Goal: Information Seeking & Learning: Learn about a topic

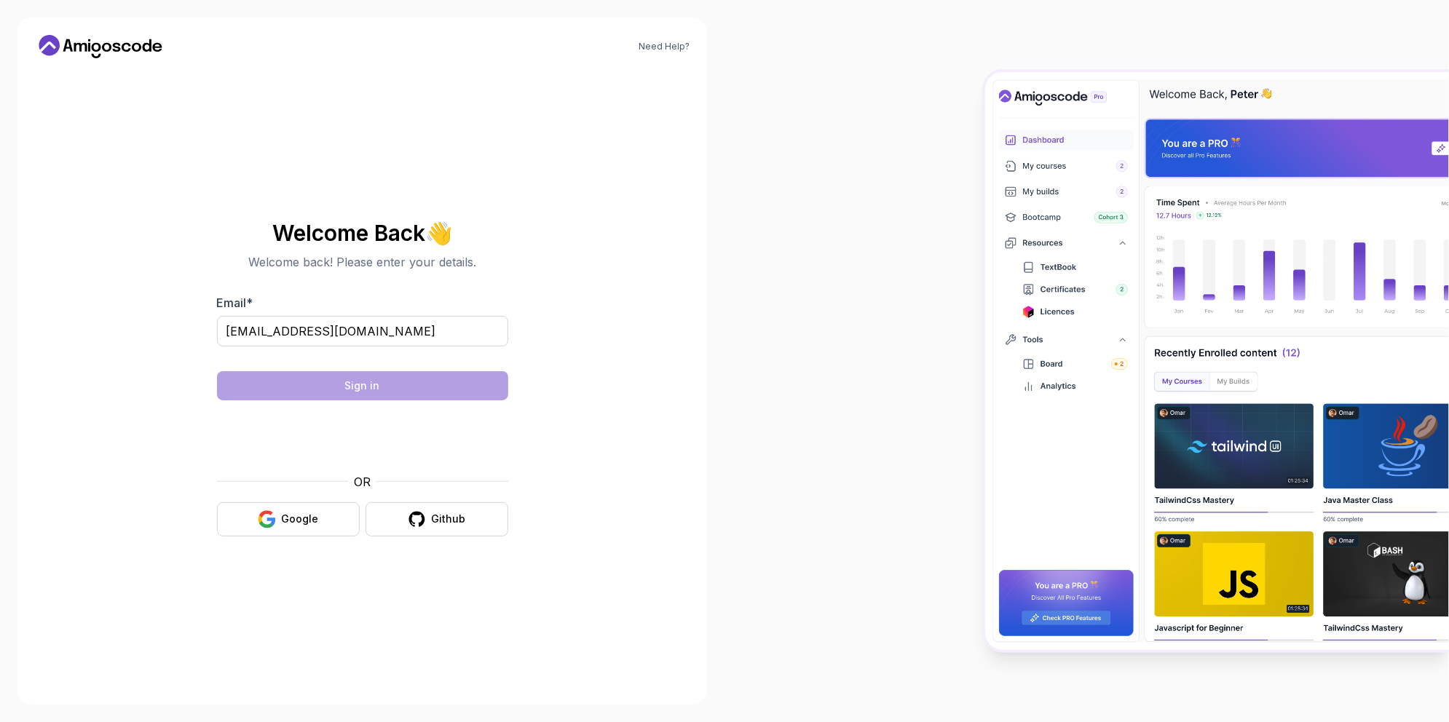
click at [400, 328] on input "[EMAIL_ADDRESS][DOMAIN_NAME]" at bounding box center [362, 331] width 291 height 31
type input "[EMAIL_ADDRESS][DOMAIN_NAME]"
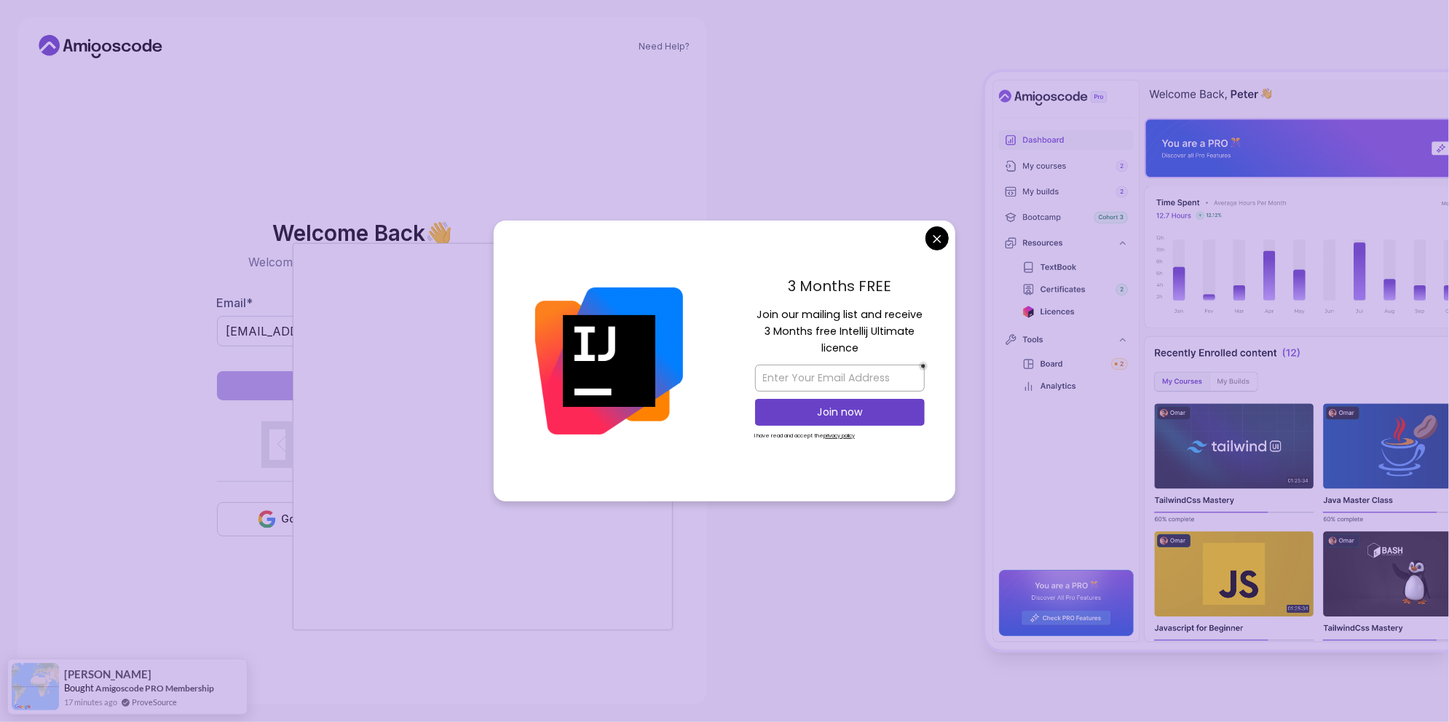
click at [933, 237] on body "Need Help? Welcome Back 👋 Welcome back! Please enter your details. Email * [EMA…" at bounding box center [724, 361] width 1449 height 722
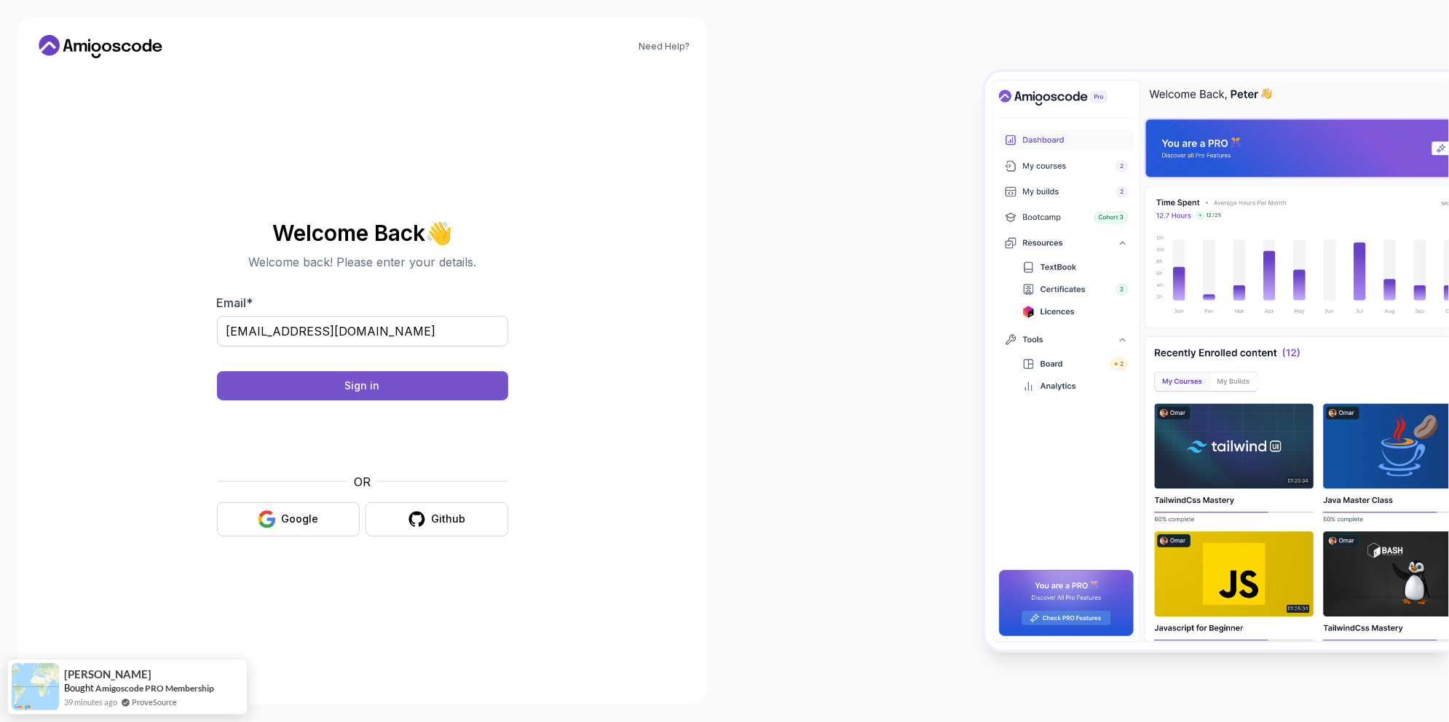
click at [334, 373] on button "Sign in" at bounding box center [362, 385] width 291 height 29
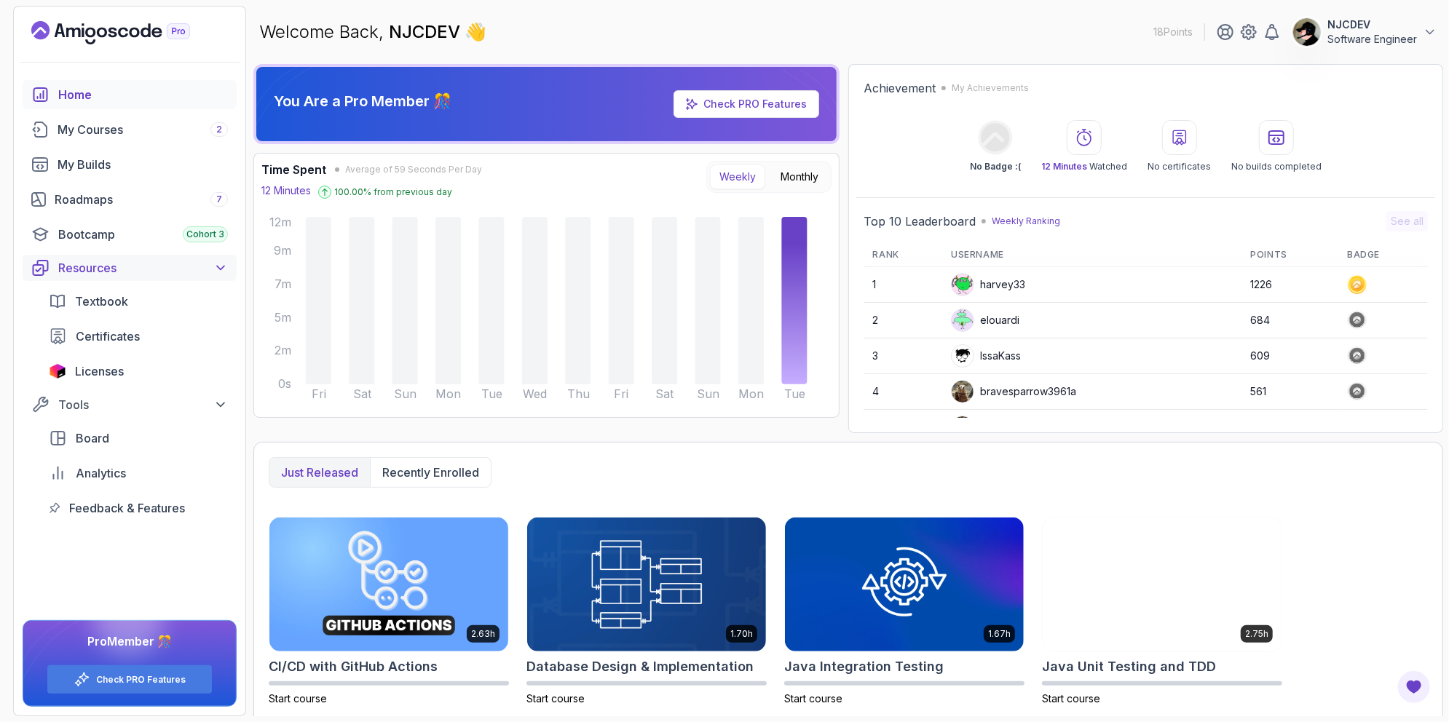
scroll to position [73, 0]
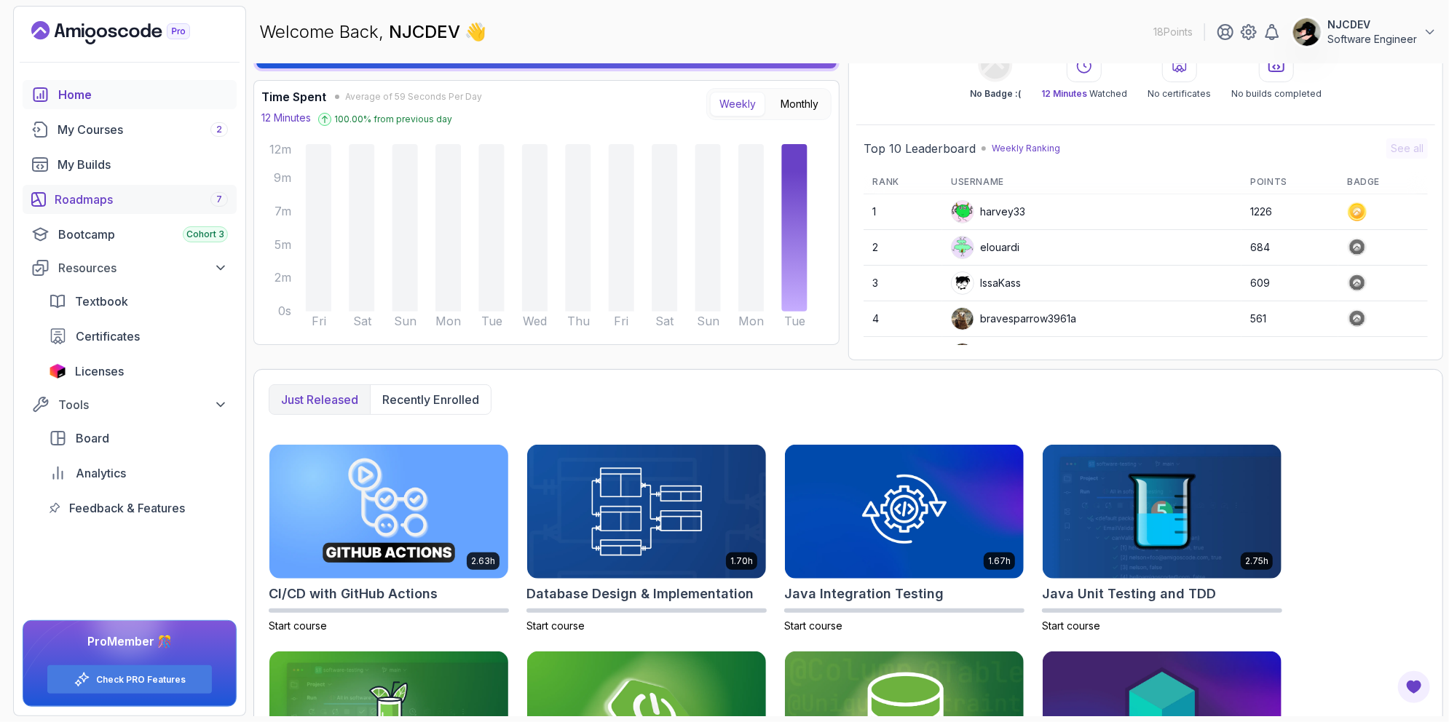
click at [119, 194] on div "Roadmaps 7" at bounding box center [141, 199] width 173 height 17
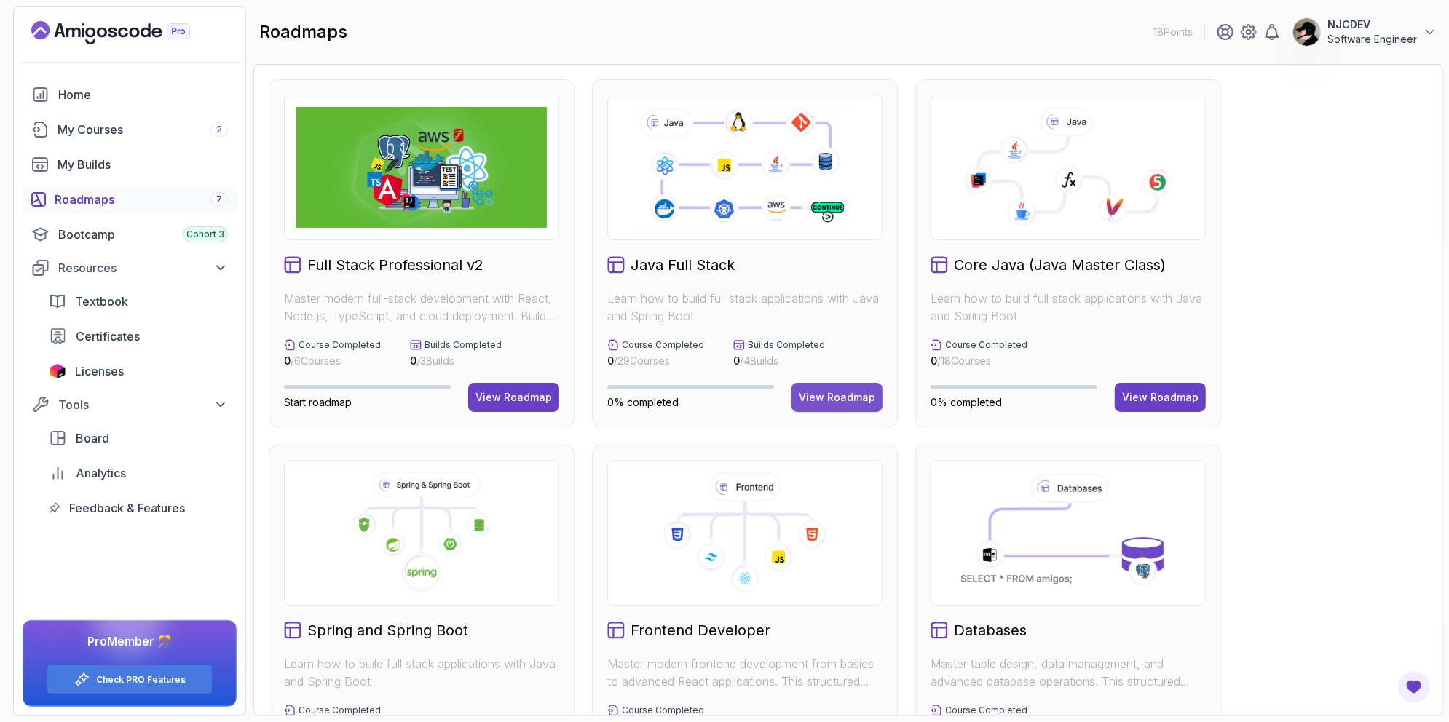
click at [821, 390] on div "View Roadmap" at bounding box center [837, 397] width 76 height 15
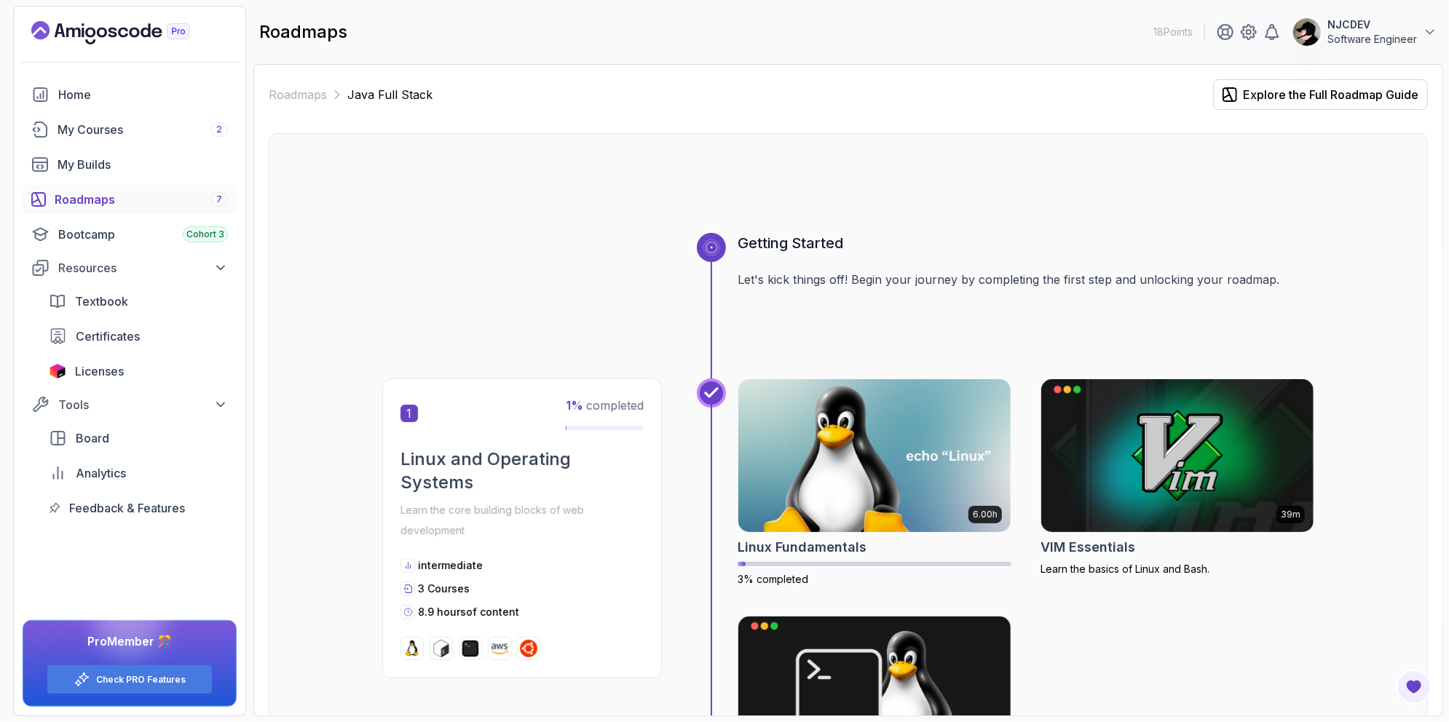
click at [552, 508] on p "Learn the core building blocks of web development" at bounding box center [521, 520] width 243 height 41
click at [1354, 32] on p "Software Engineer" at bounding box center [1372, 39] width 90 height 15
click at [1331, 146] on p "Billing" at bounding box center [1317, 141] width 32 height 17
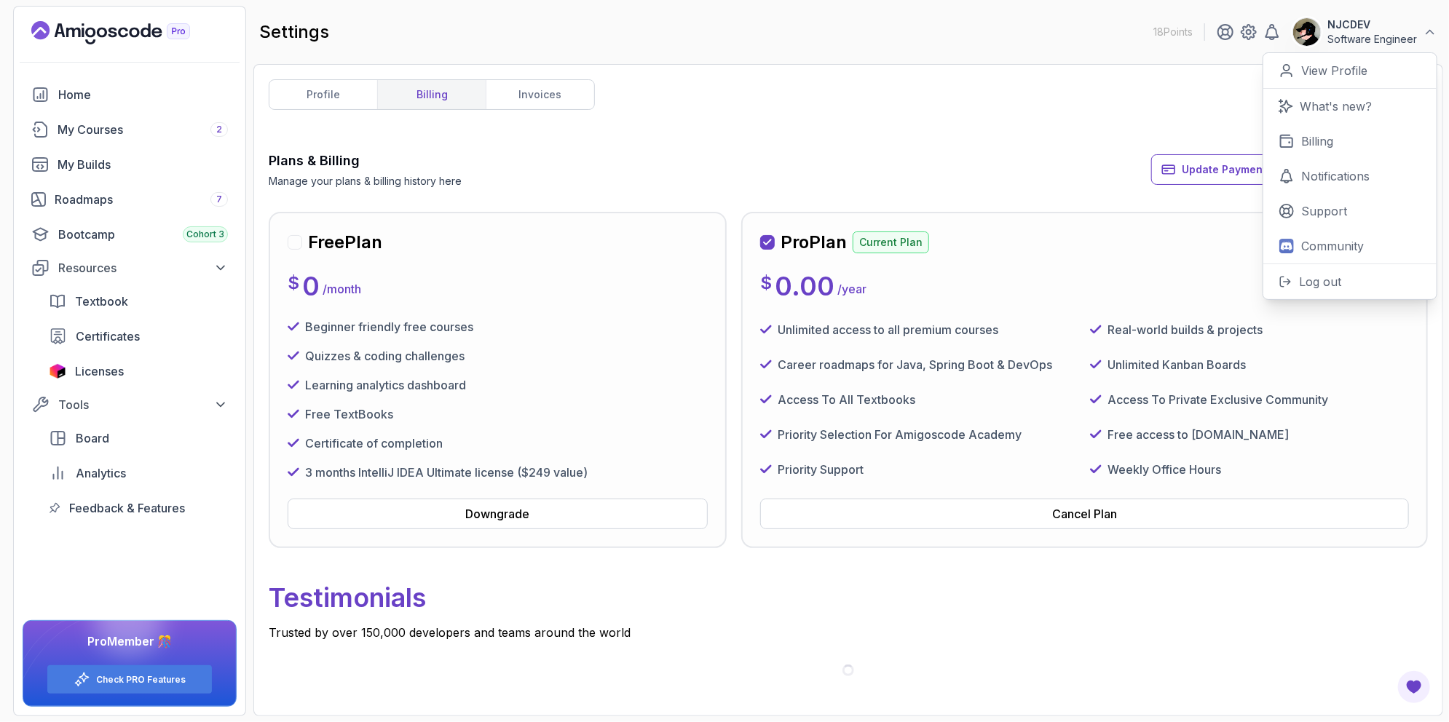
click at [823, 146] on div "profile billing invoices Plans & Billing Manage your plans & billing history he…" at bounding box center [848, 390] width 1159 height 622
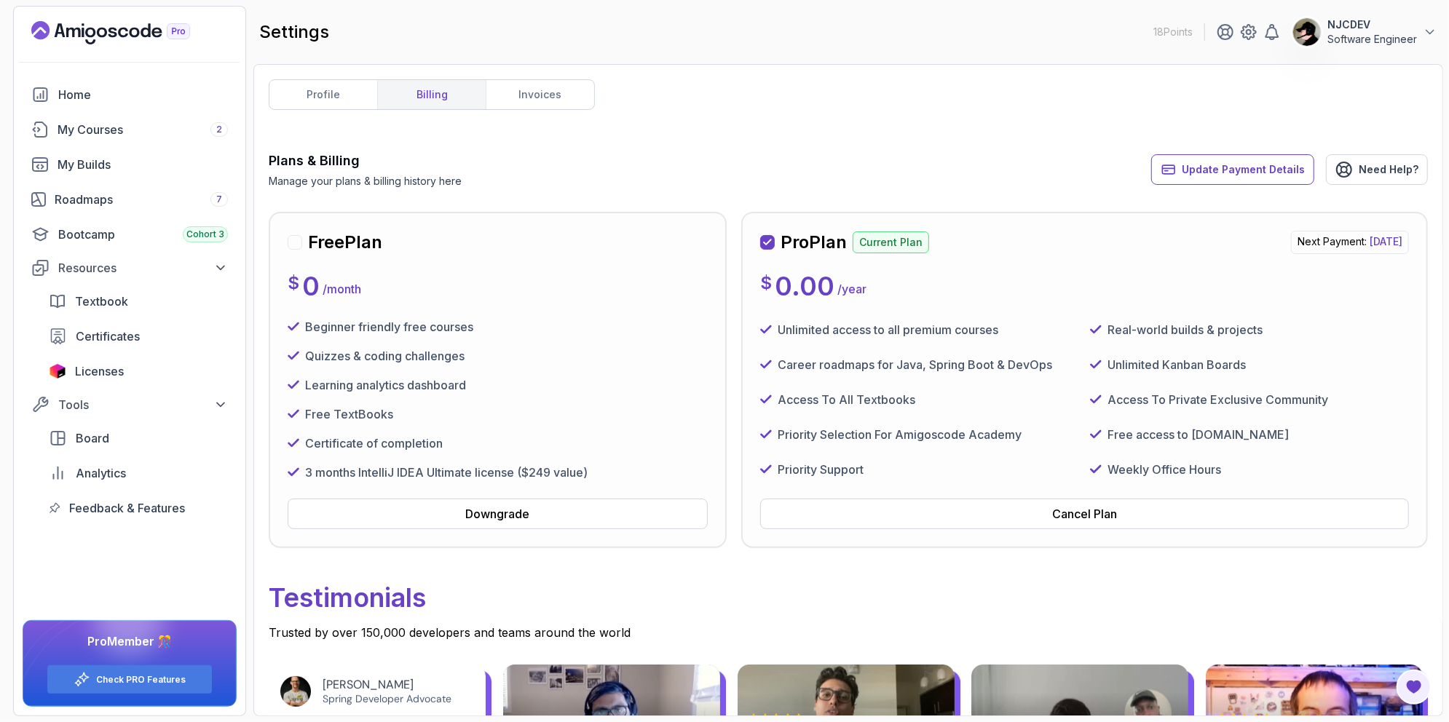
click at [1008, 336] on div "Unlimited access to all premium courses" at bounding box center [919, 329] width 319 height 23
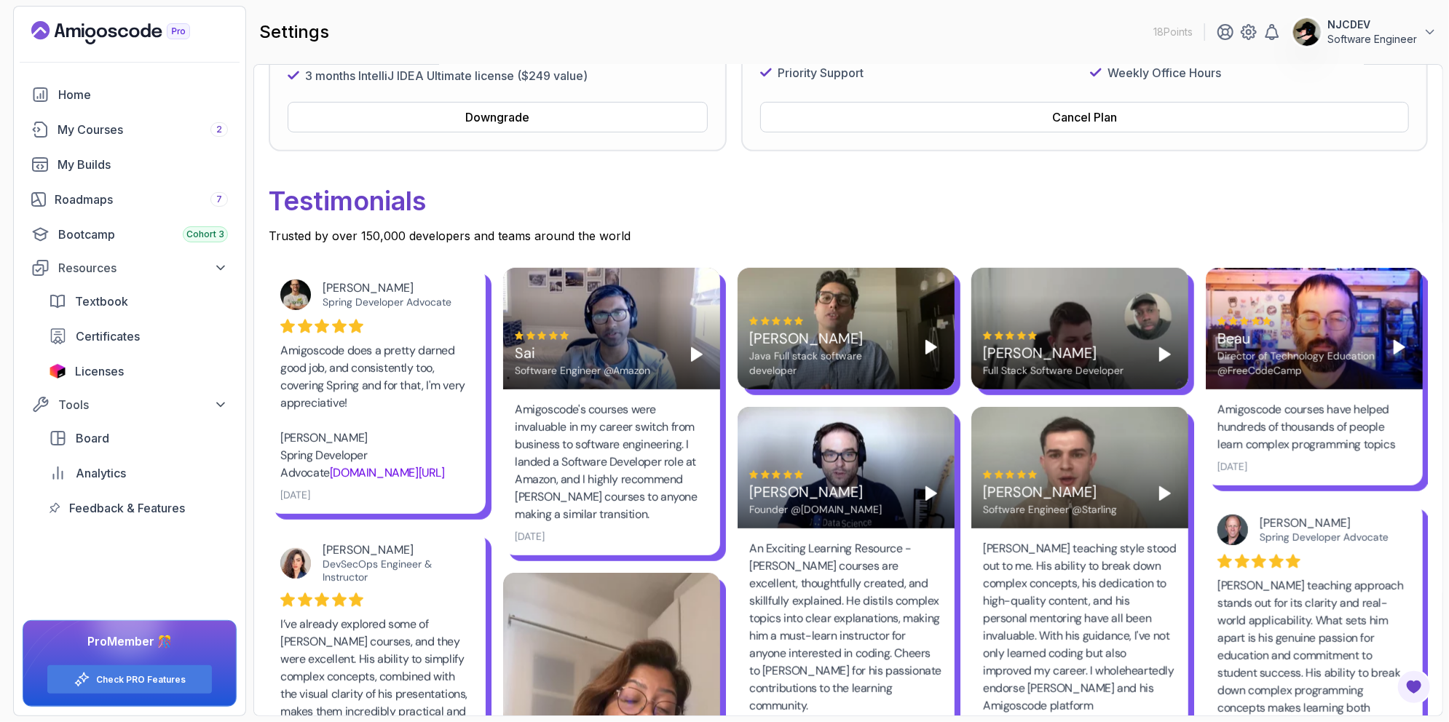
scroll to position [437, 0]
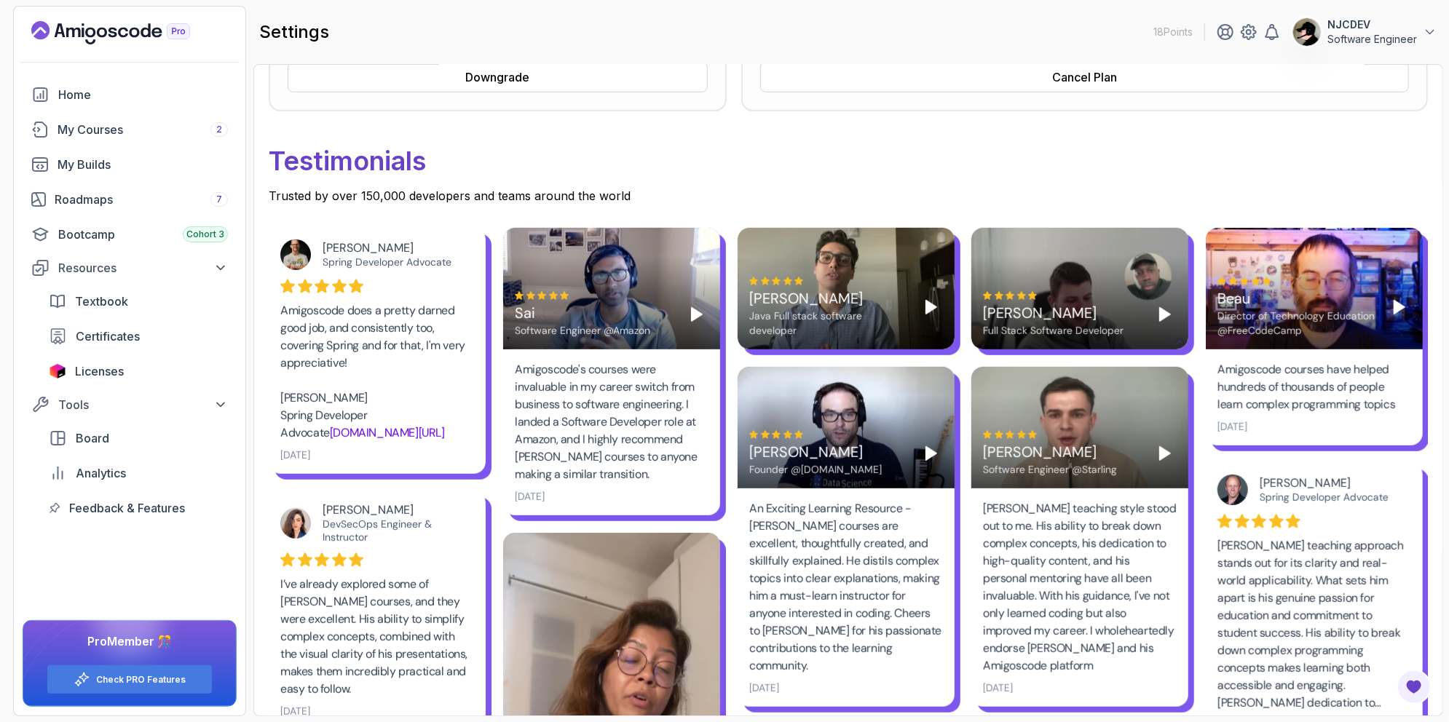
drag, startPoint x: 655, startPoint y: 299, endPoint x: 668, endPoint y: 302, distance: 14.3
click at [655, 299] on div "Sai Software Engineer @Amazon" at bounding box center [612, 314] width 194 height 47
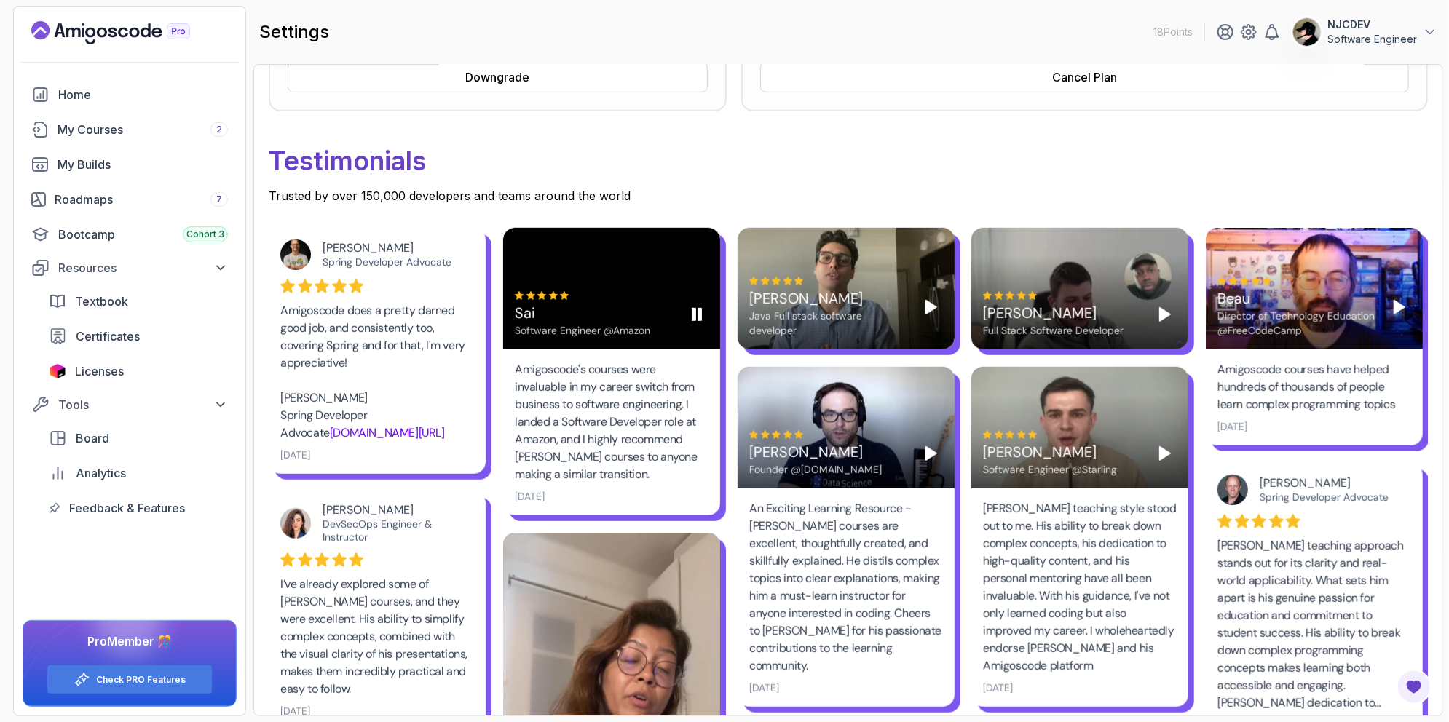
click at [709, 313] on div "Sai Software Engineer @Amazon" at bounding box center [611, 289] width 217 height 122
click at [1354, 303] on icon "Play" at bounding box center [1399, 307] width 17 height 17
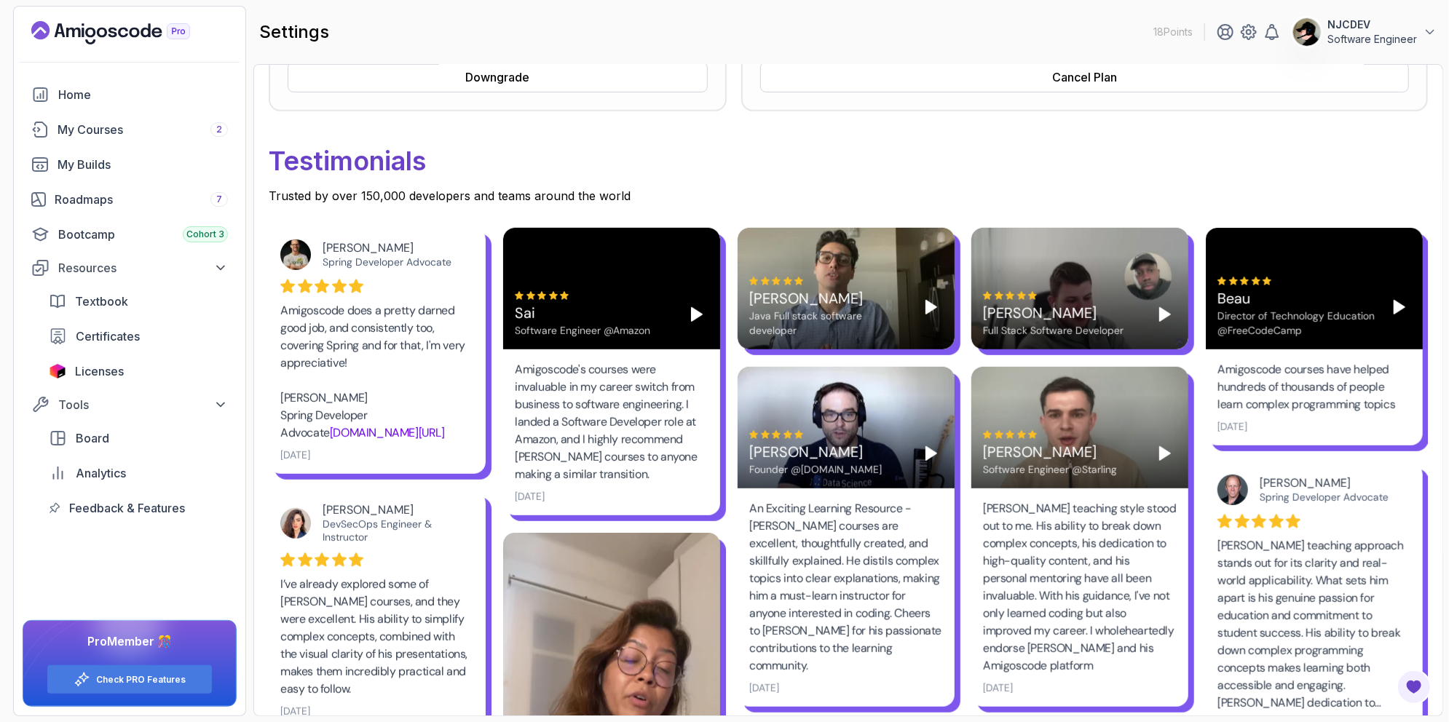
click at [1164, 451] on polygon "Play" at bounding box center [1165, 453] width 10 height 13
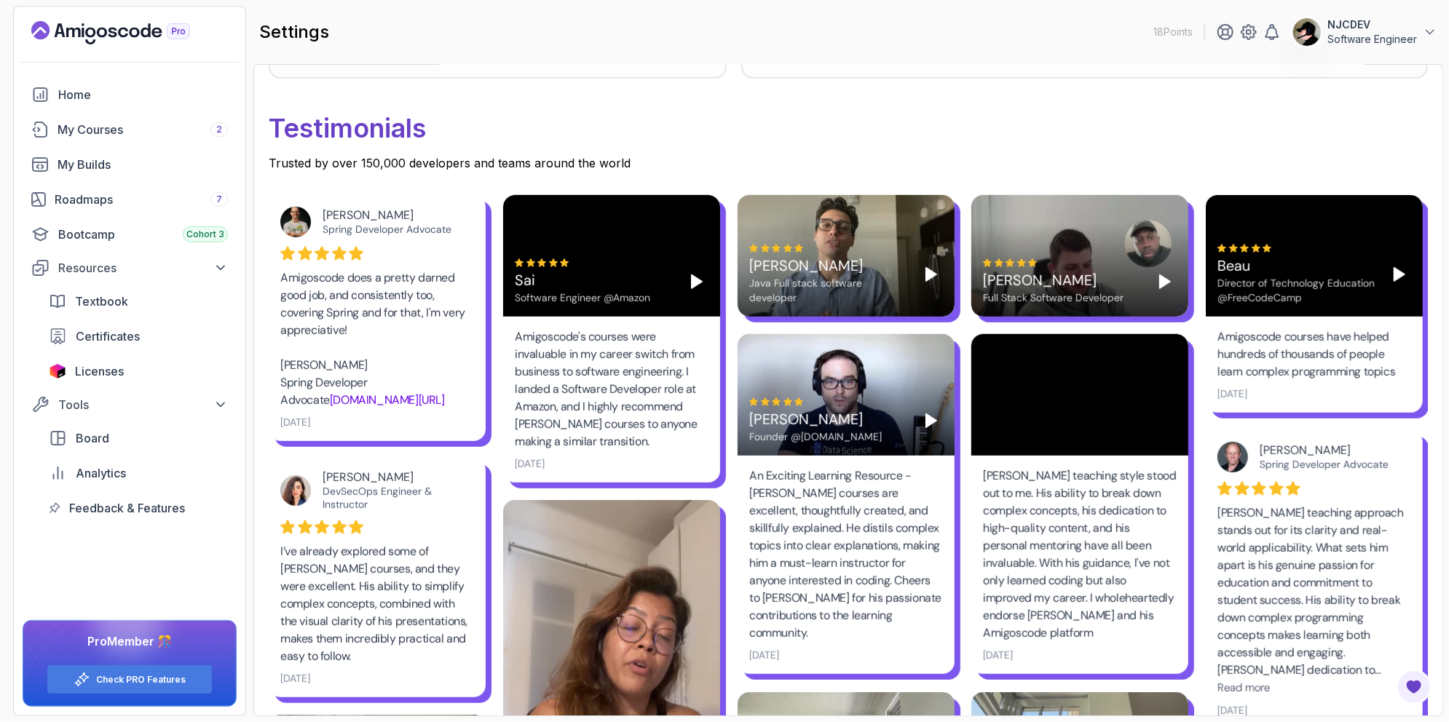
scroll to position [510, 0]
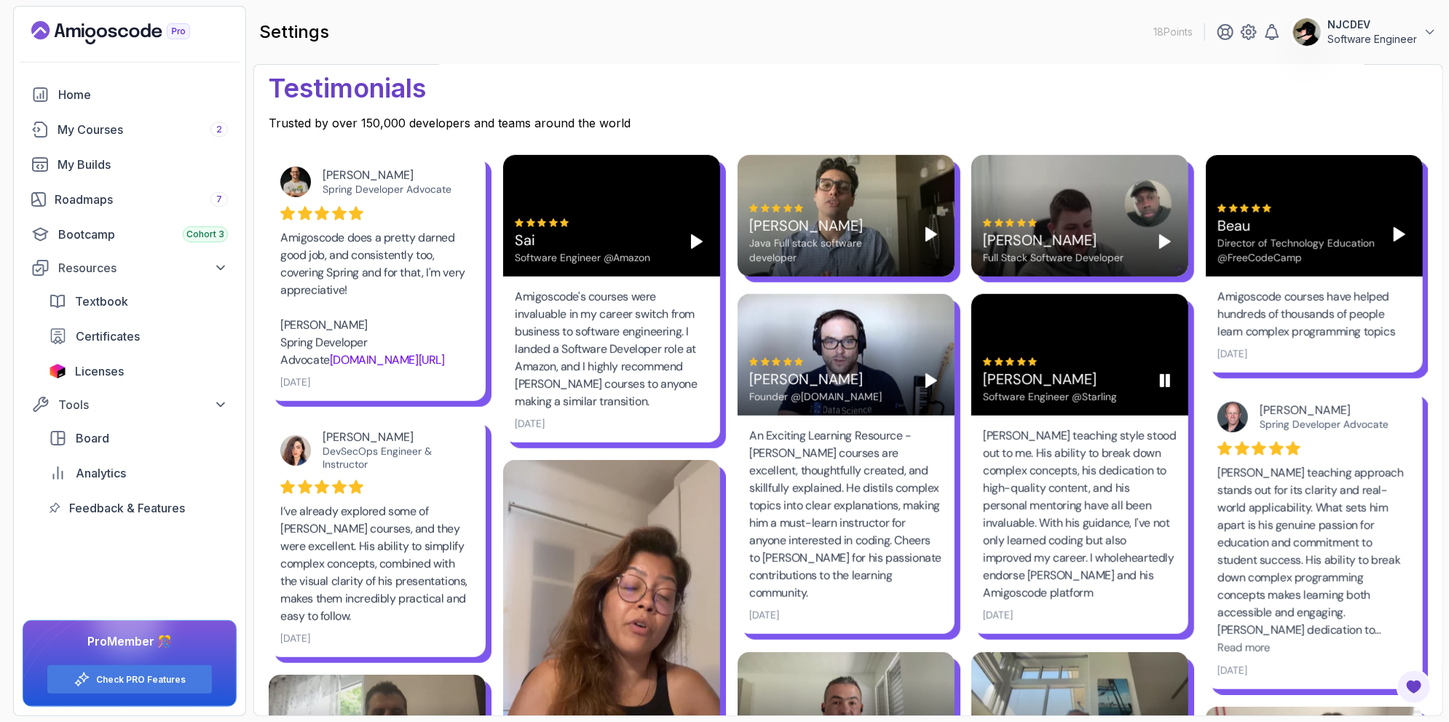
click at [1167, 378] on rect "Pause" at bounding box center [1168, 381] width 3 height 12
click at [1157, 382] on icon "Play" at bounding box center [1164, 380] width 17 height 17
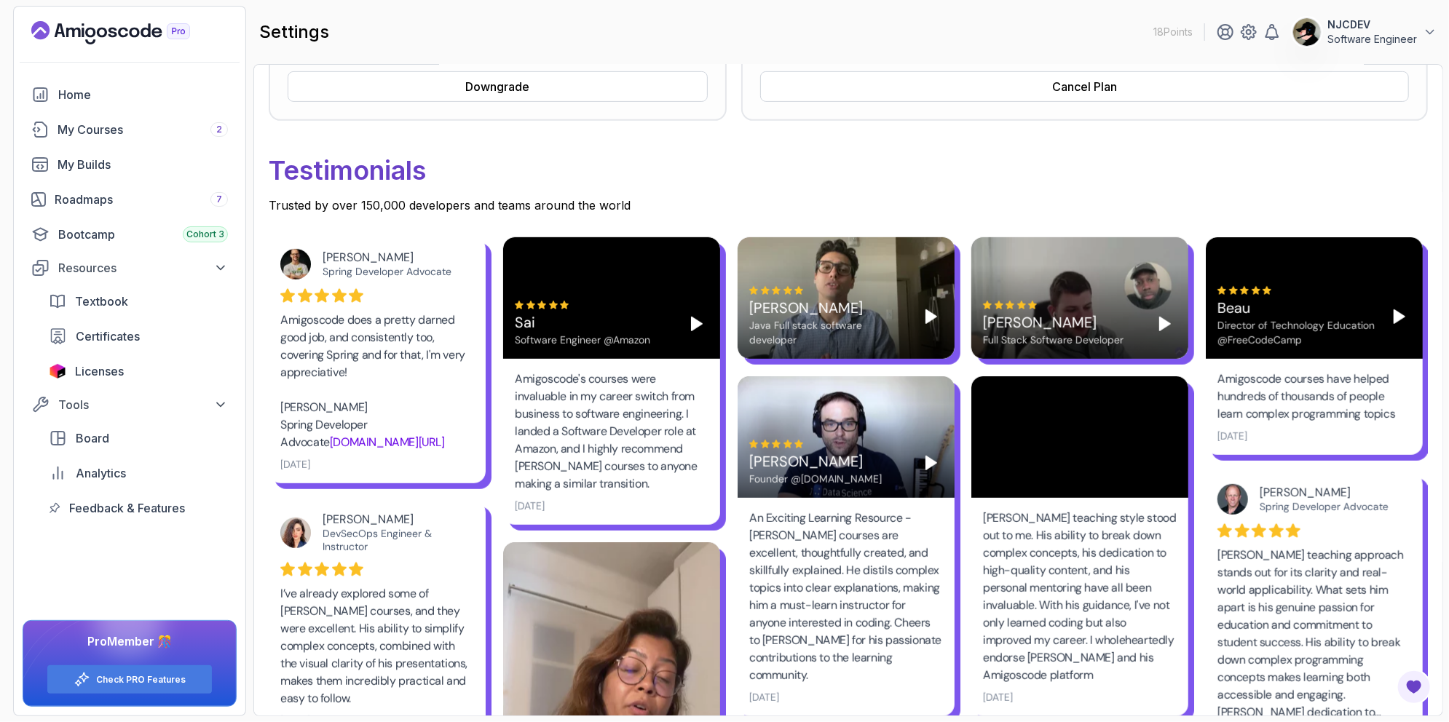
scroll to position [437, 0]
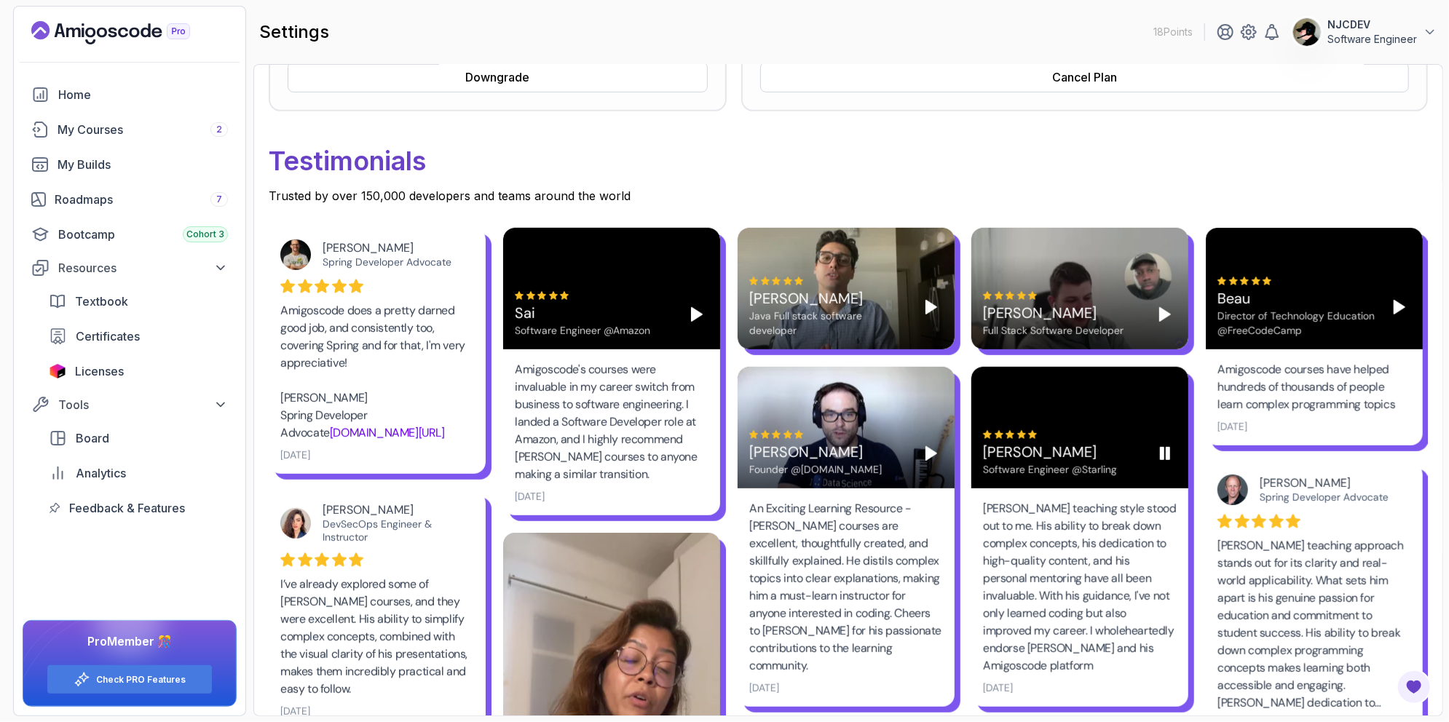
click at [1170, 451] on icon "Pause" at bounding box center [1164, 453] width 17 height 17
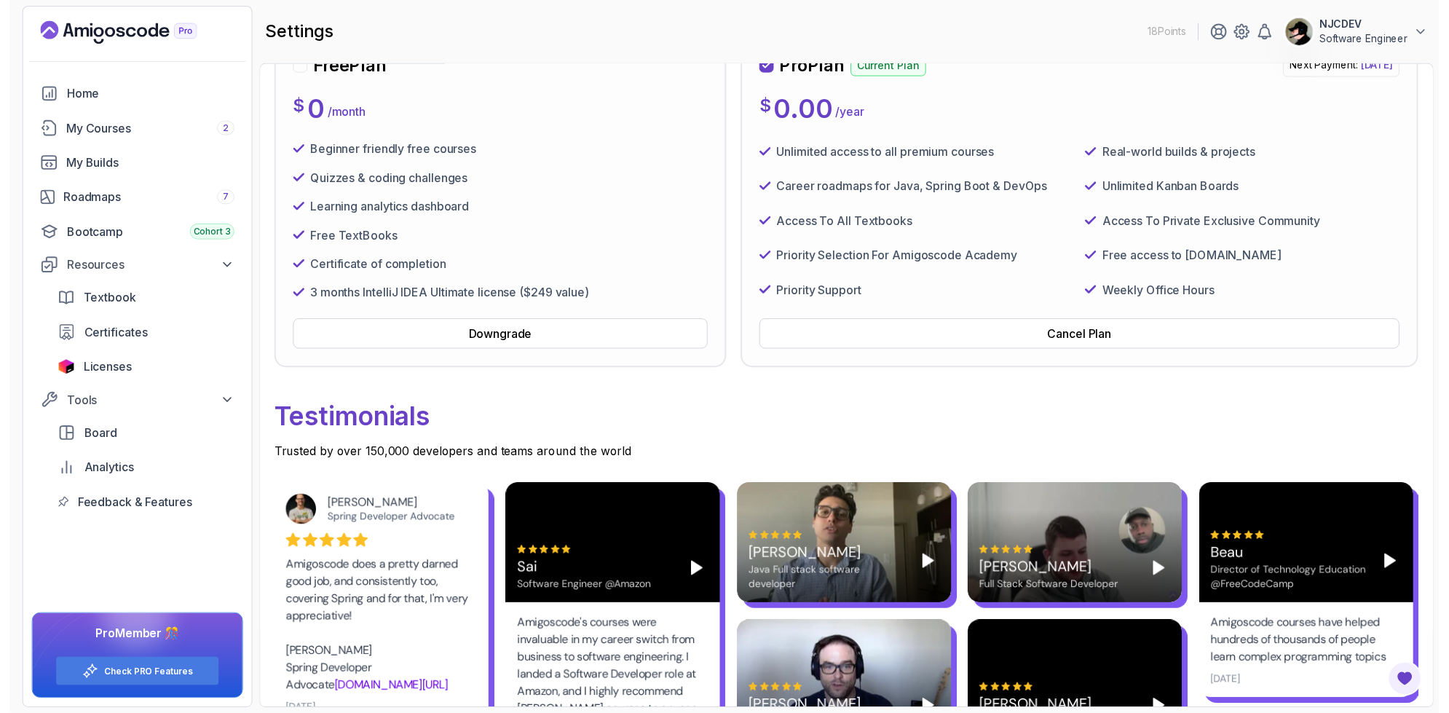
scroll to position [0, 0]
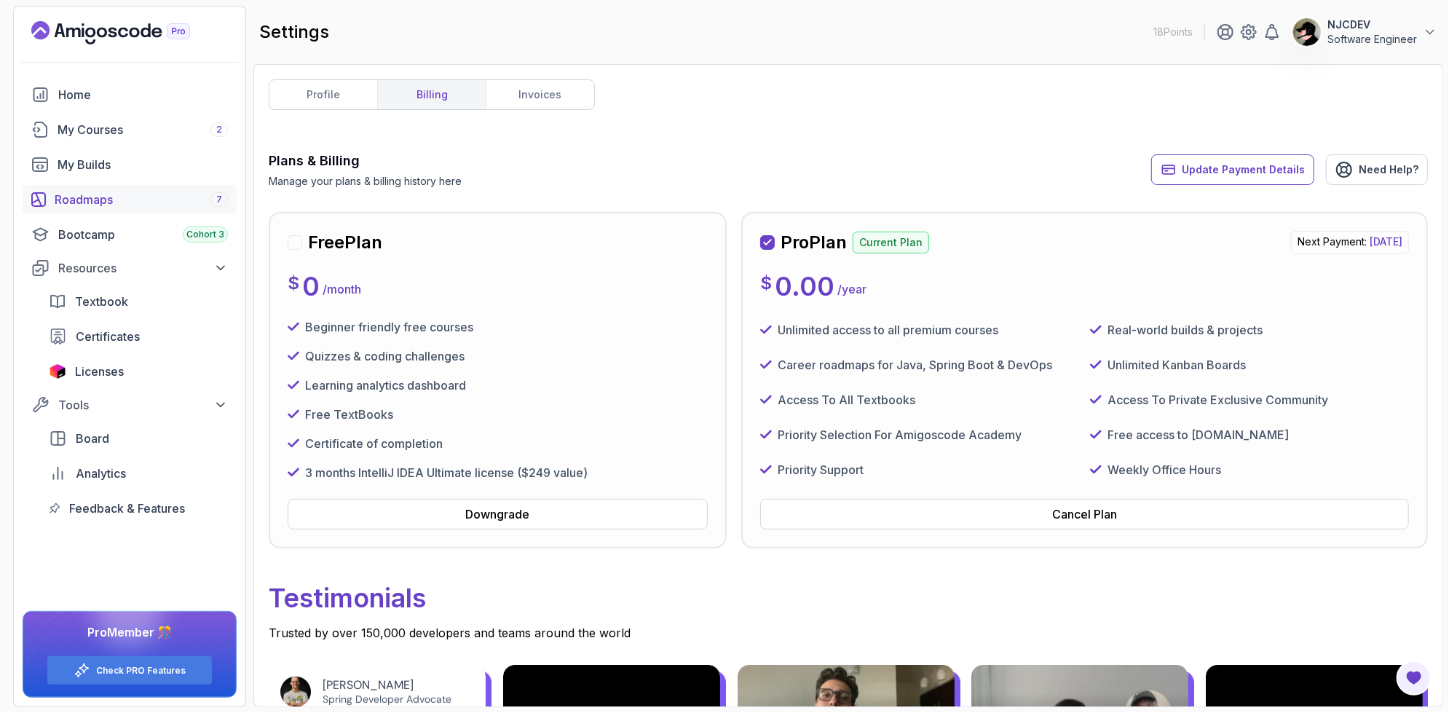
click at [72, 197] on div "Roadmaps 7" at bounding box center [141, 199] width 173 height 17
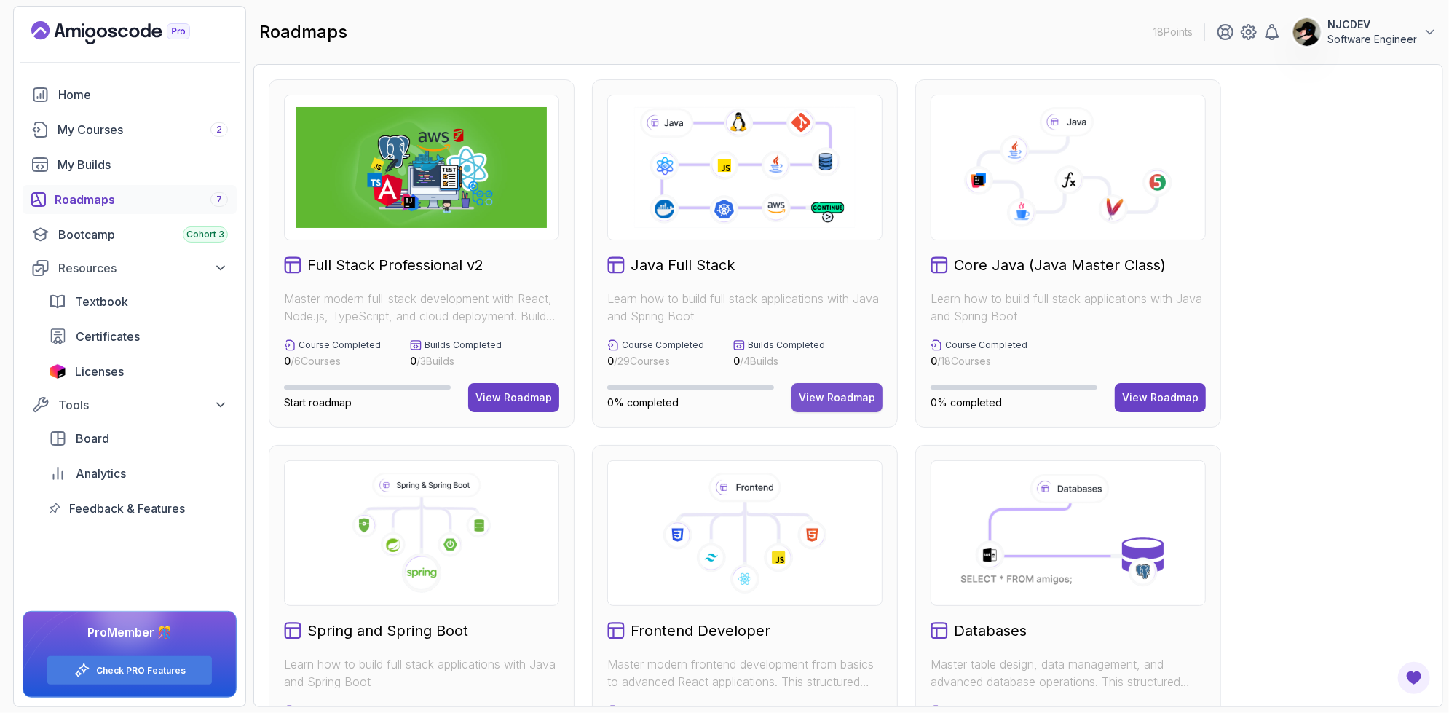
click at [859, 398] on div "View Roadmap" at bounding box center [837, 397] width 76 height 15
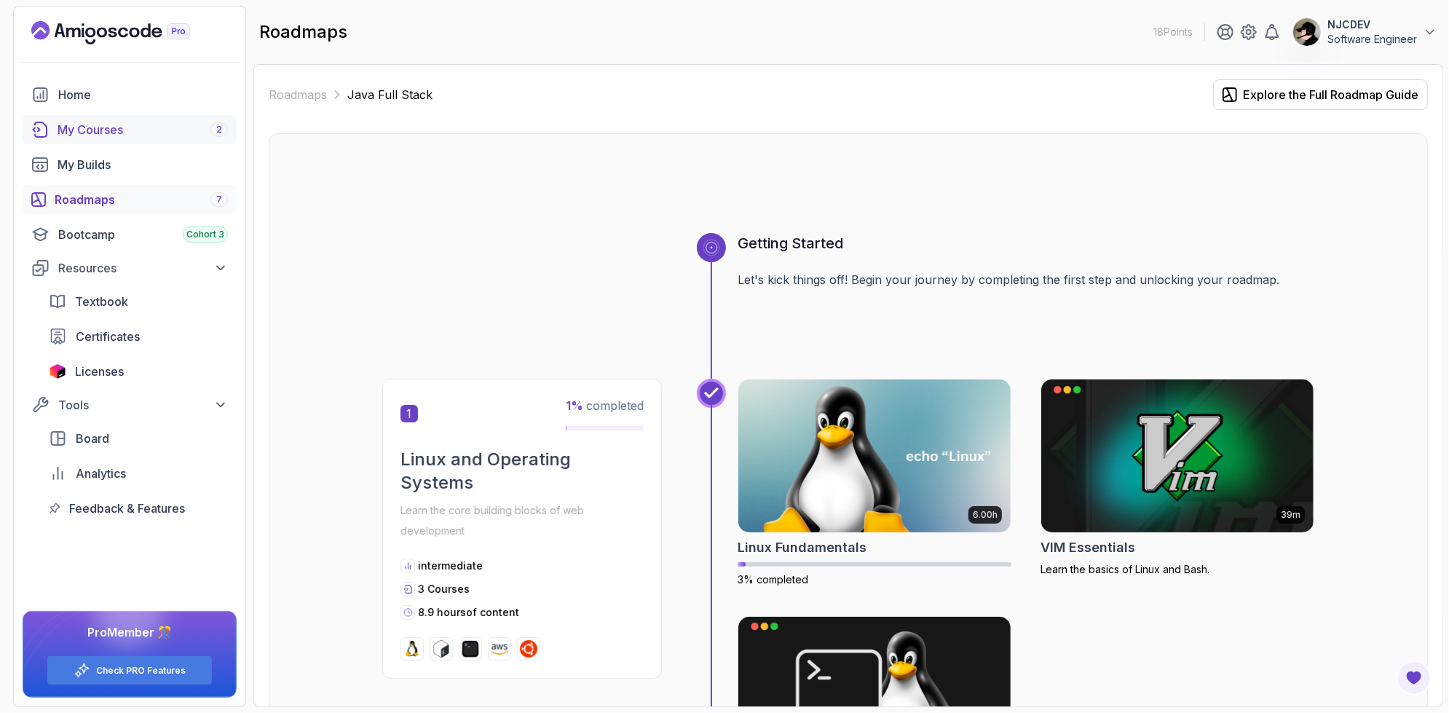
click at [117, 122] on div "My Courses 2" at bounding box center [143, 129] width 170 height 17
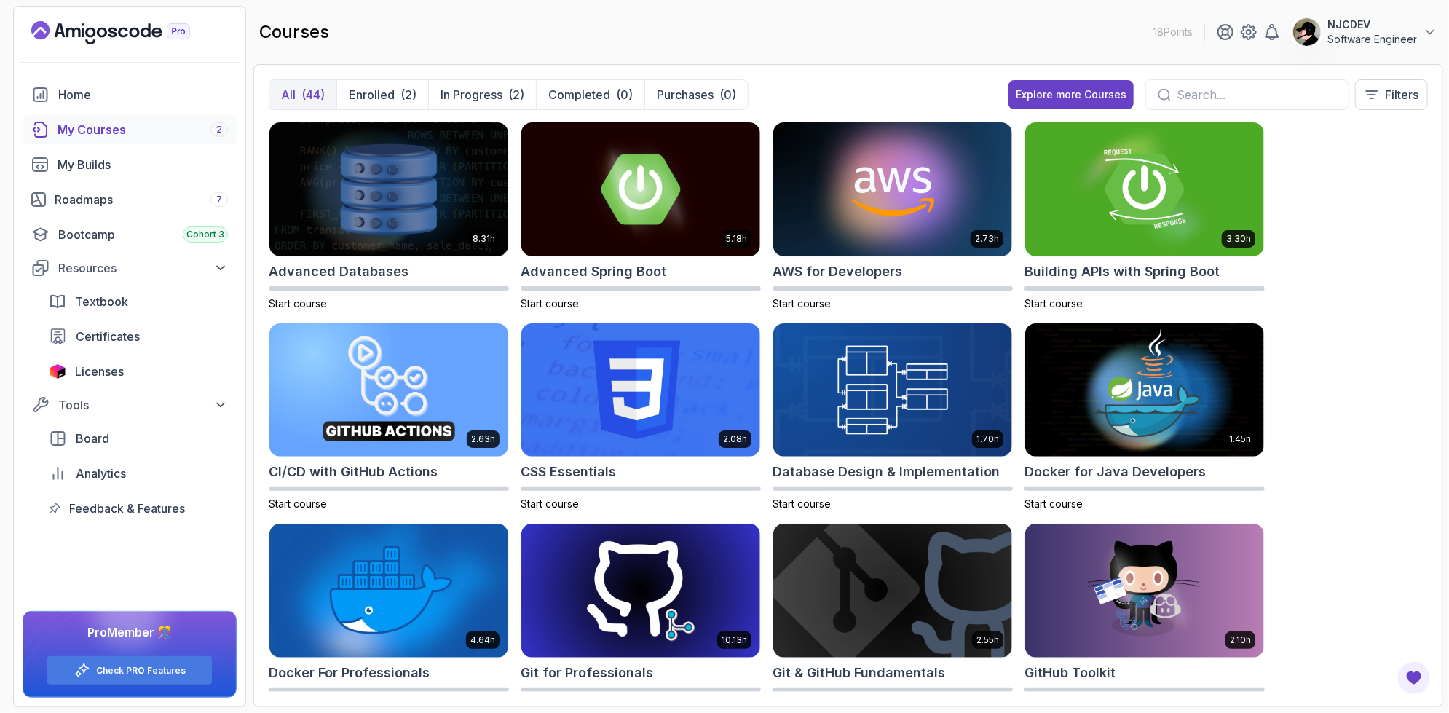
click at [1239, 98] on input "text" at bounding box center [1257, 94] width 160 height 17
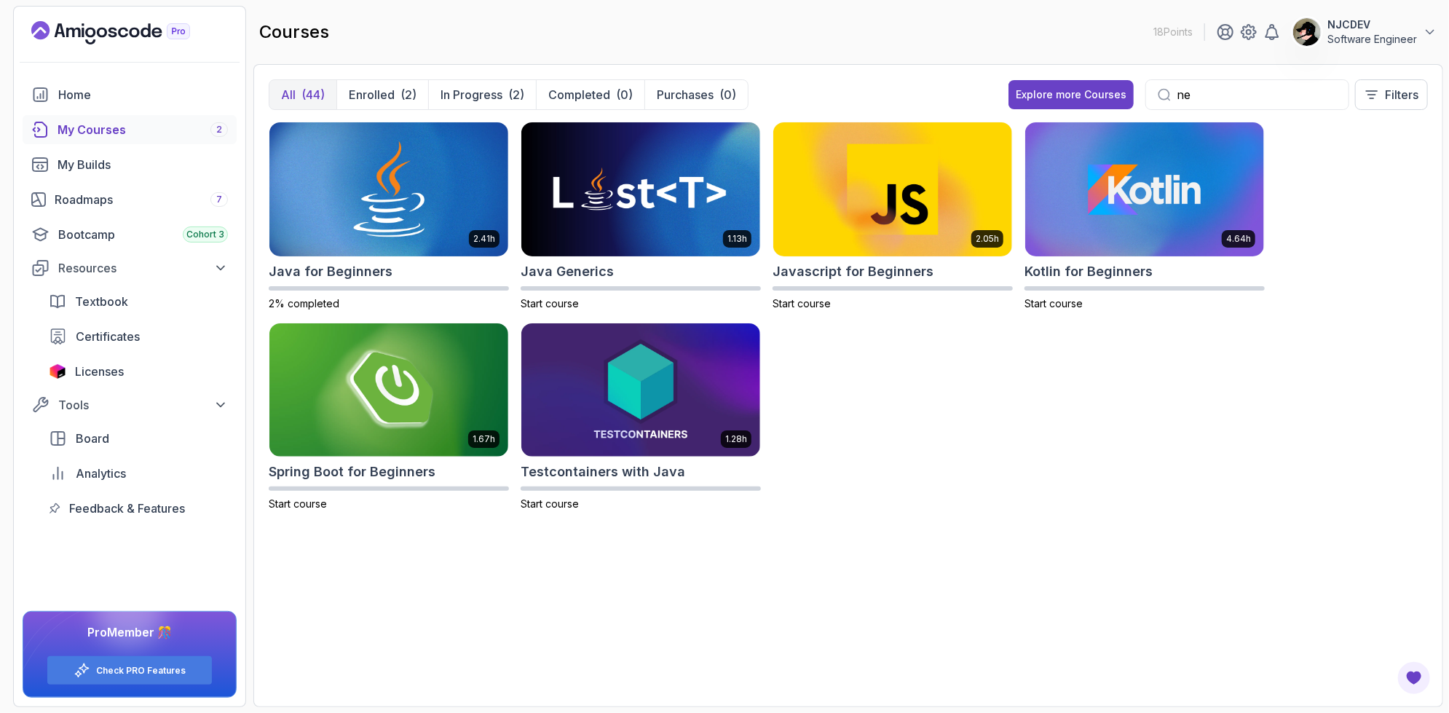
type input "n"
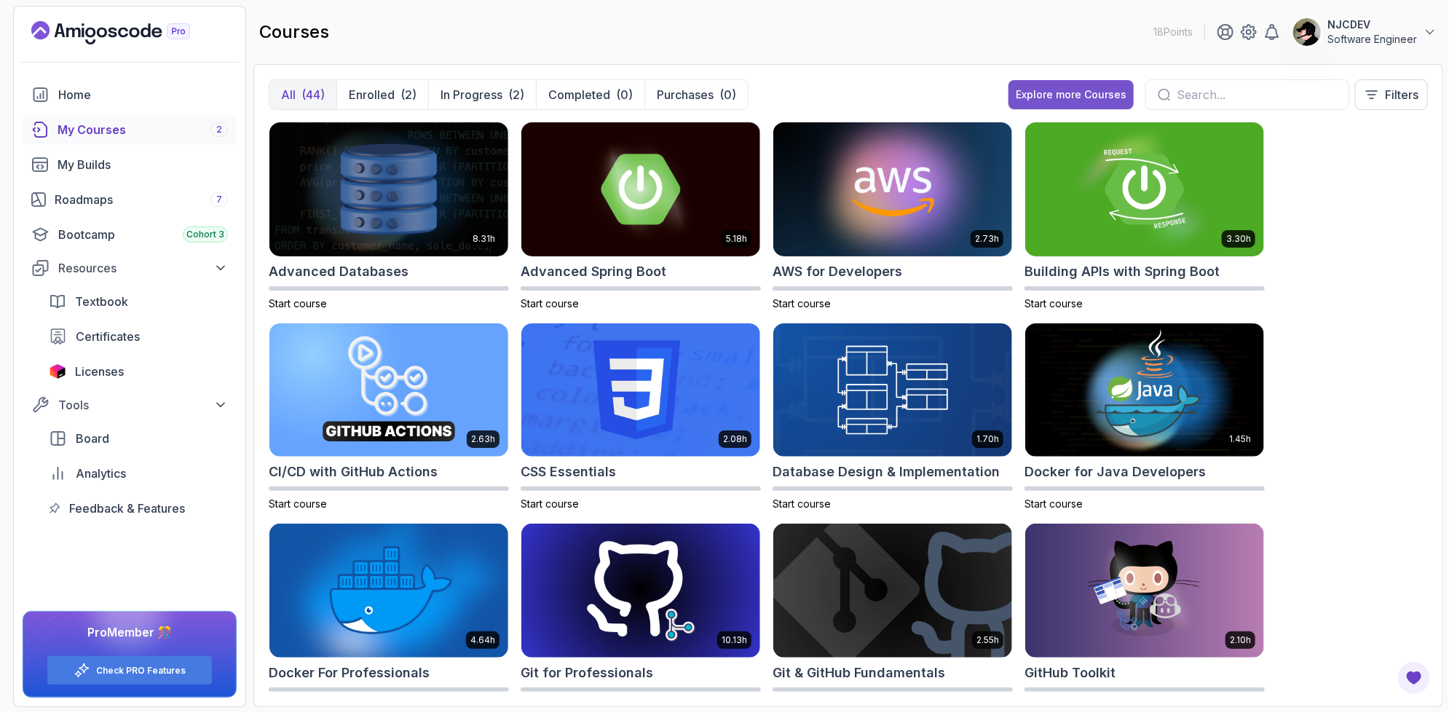
click at [1102, 98] on div "Explore more Courses" at bounding box center [1071, 94] width 111 height 15
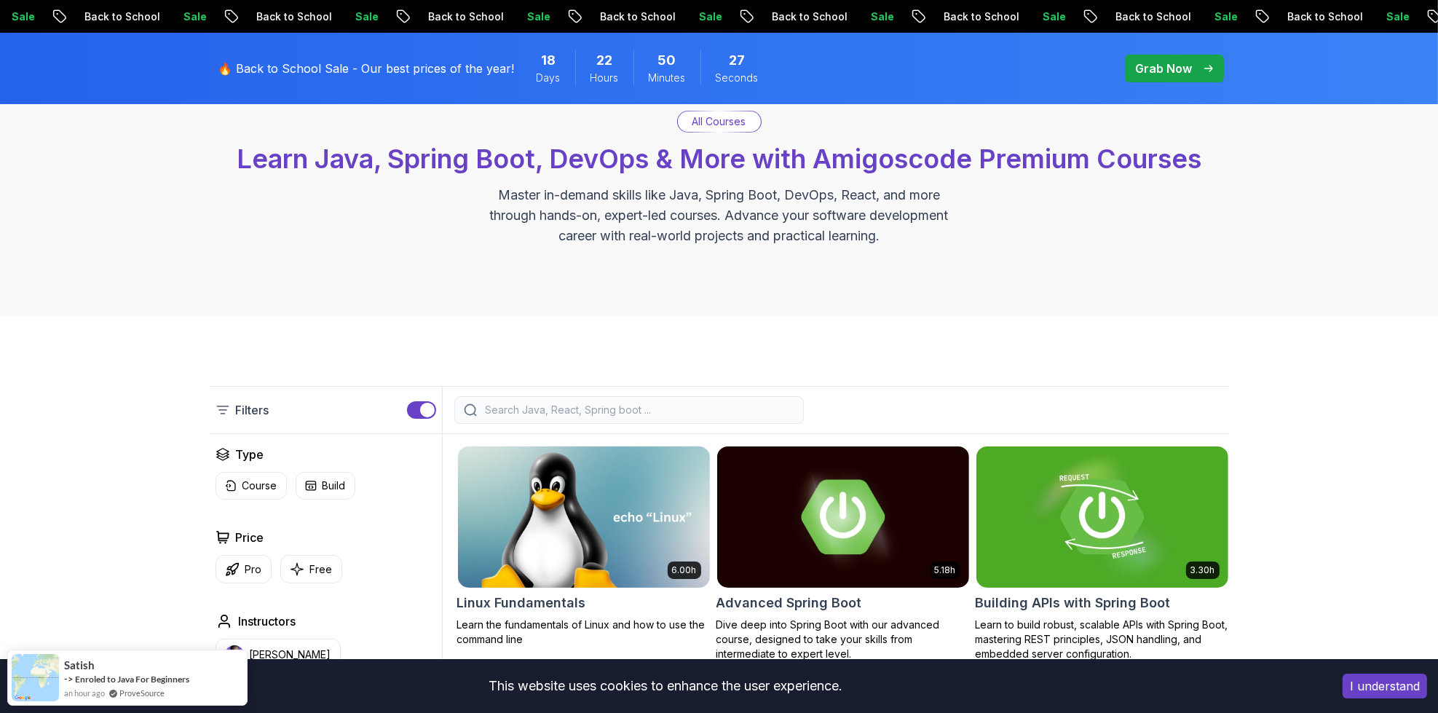
scroll to position [218, 0]
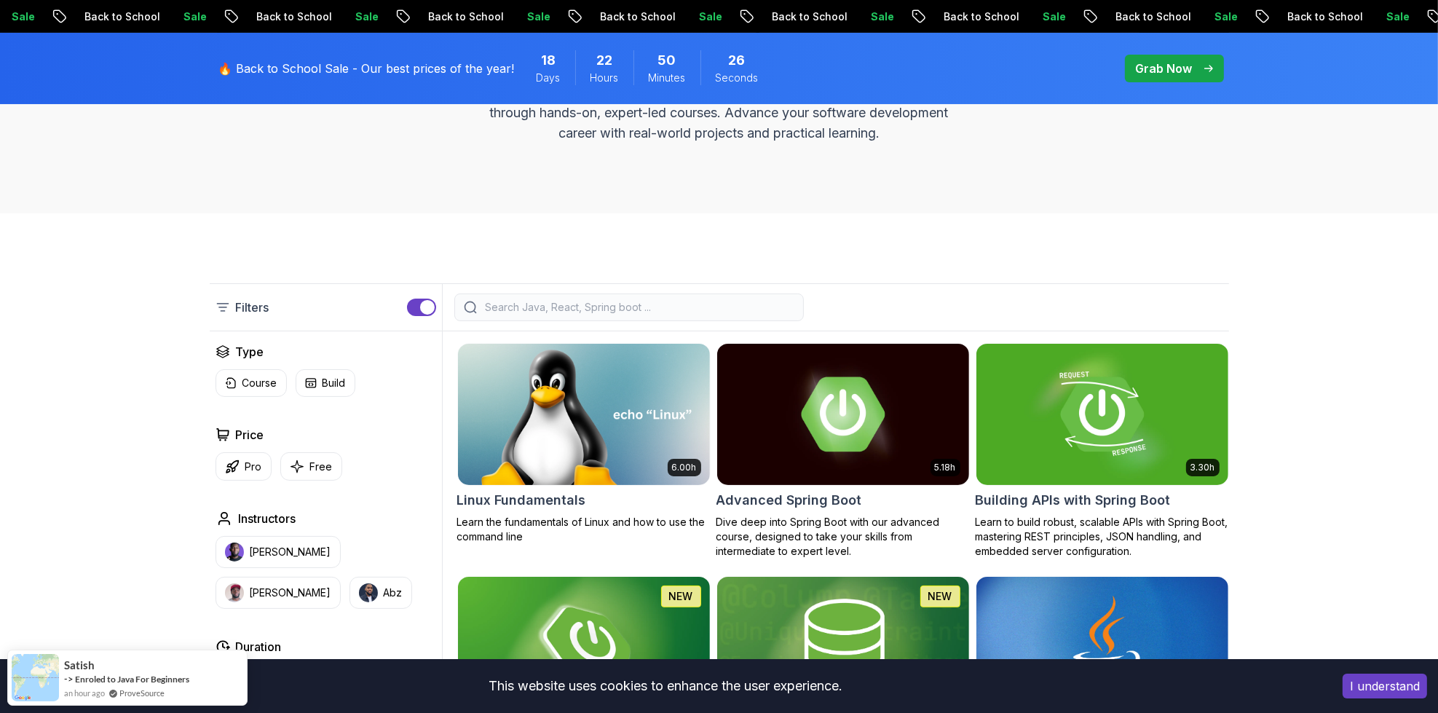
click at [660, 308] on input "search" at bounding box center [639, 307] width 312 height 15
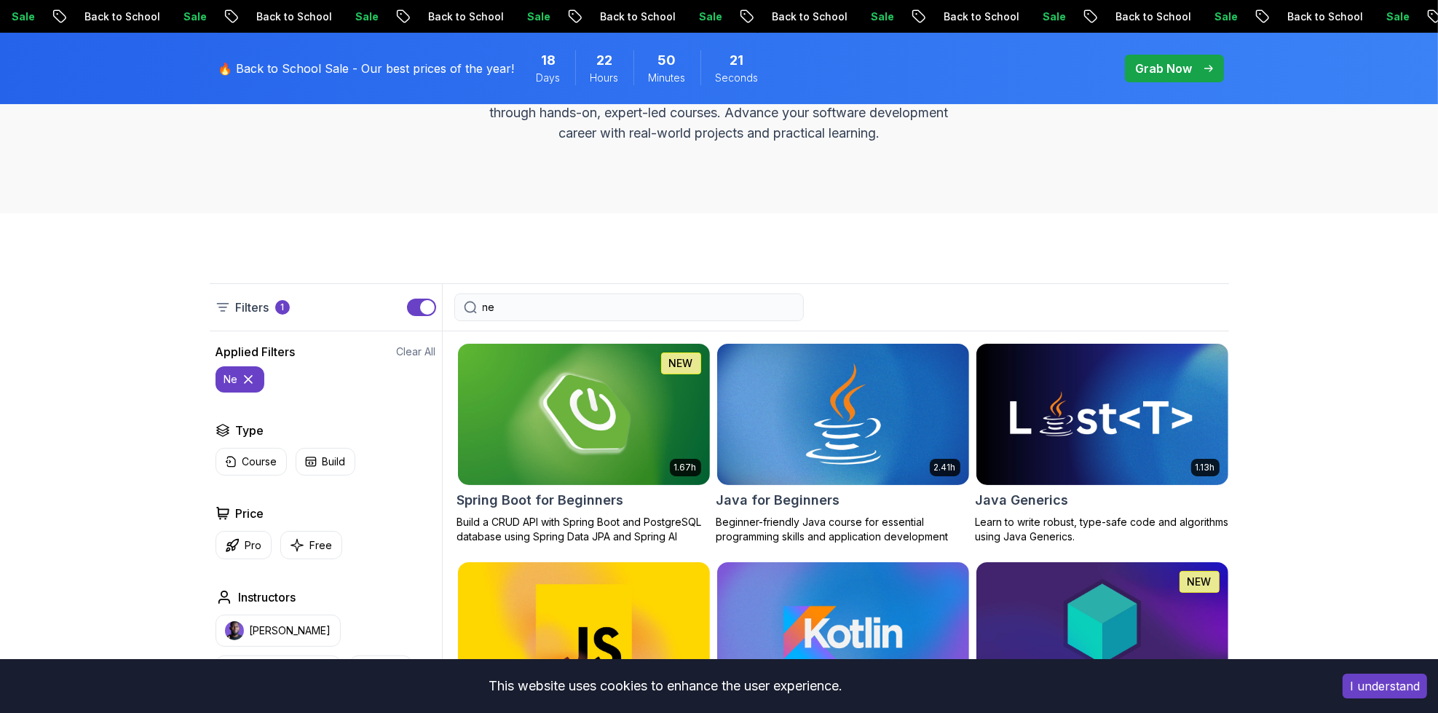
type input "n"
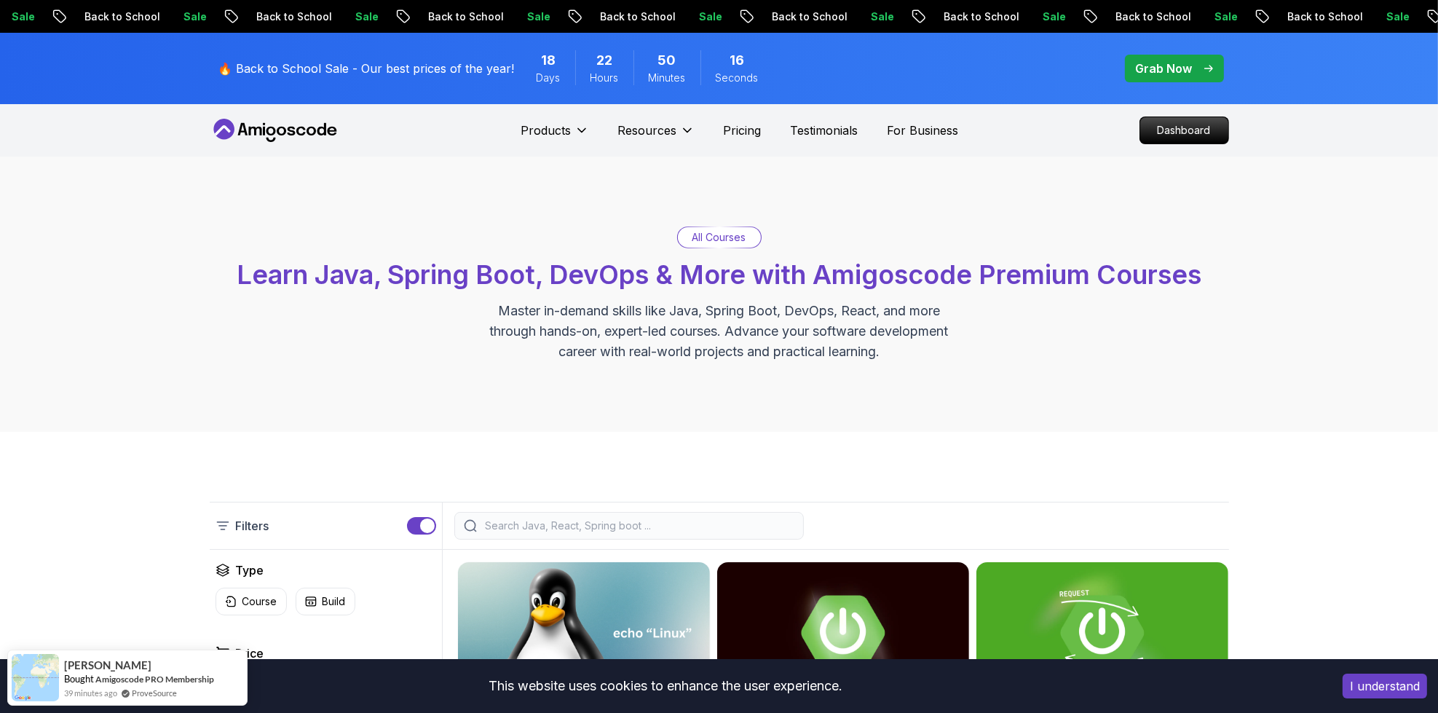
click at [1169, 73] on p "Grab Now" at bounding box center [1164, 68] width 57 height 17
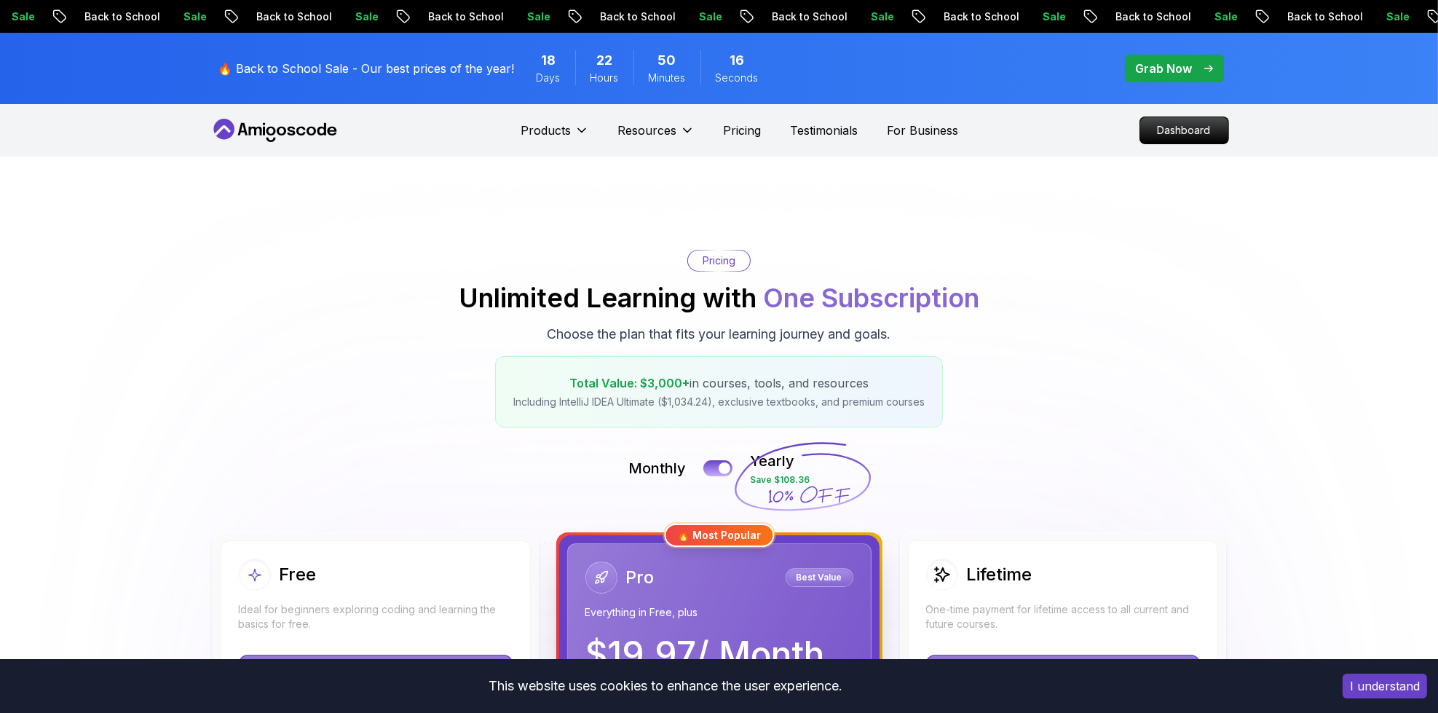
scroll to position [146, 0]
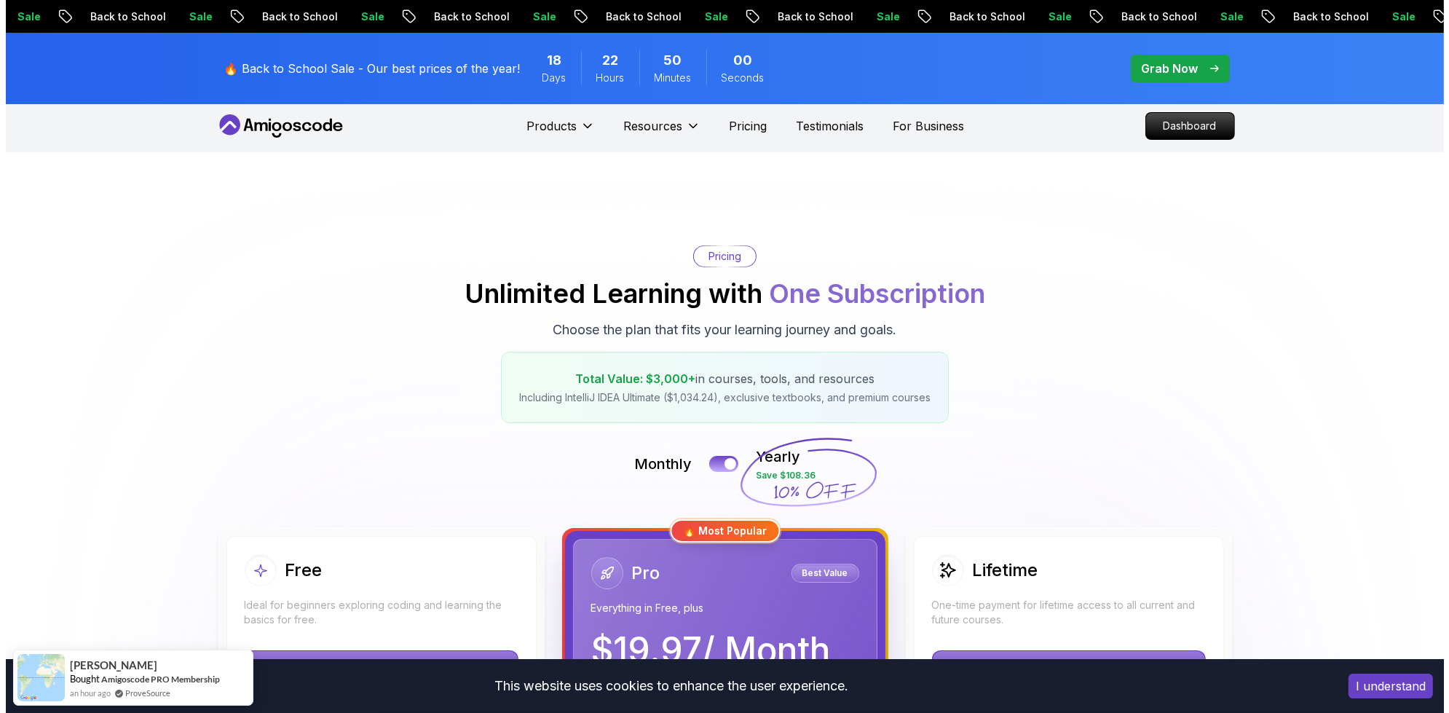
scroll to position [0, 0]
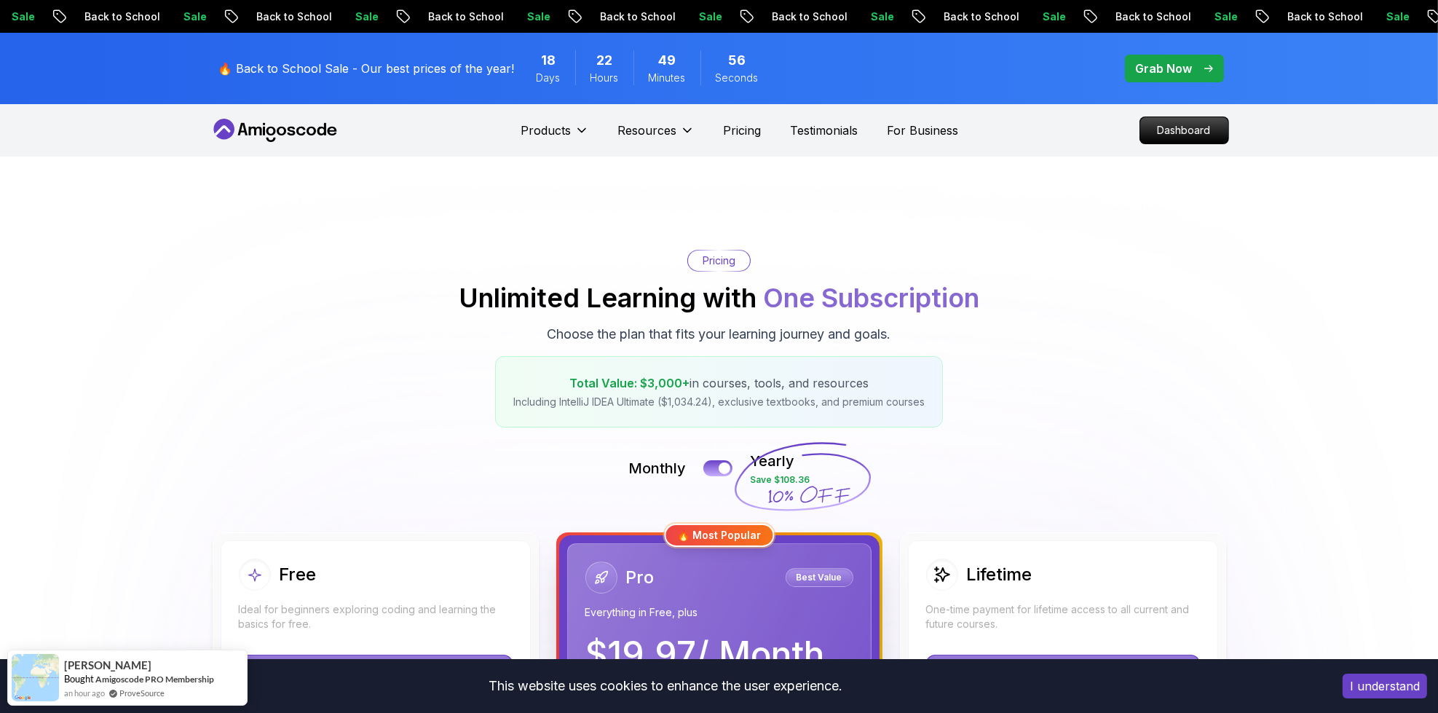
click at [264, 141] on icon at bounding box center [275, 130] width 131 height 23
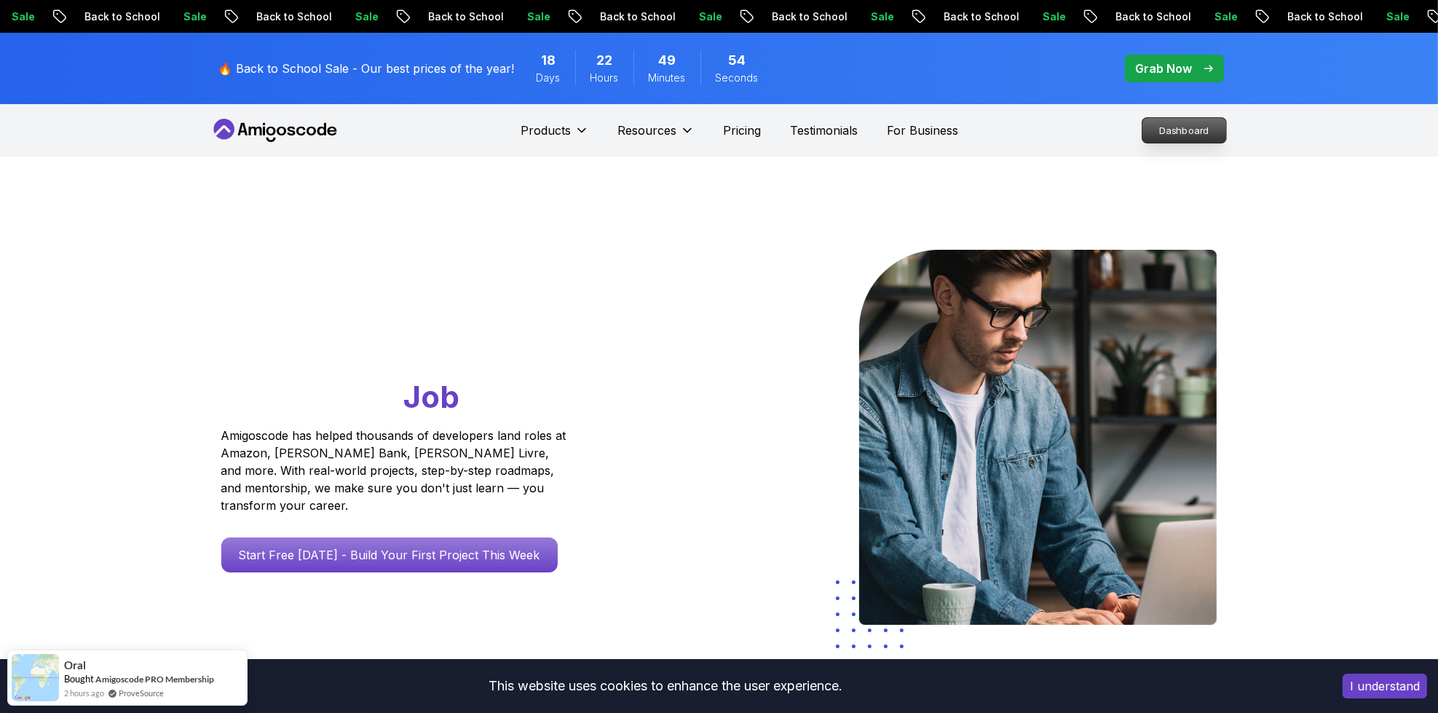
click at [1199, 135] on p "Dashboard" at bounding box center [1185, 130] width 84 height 25
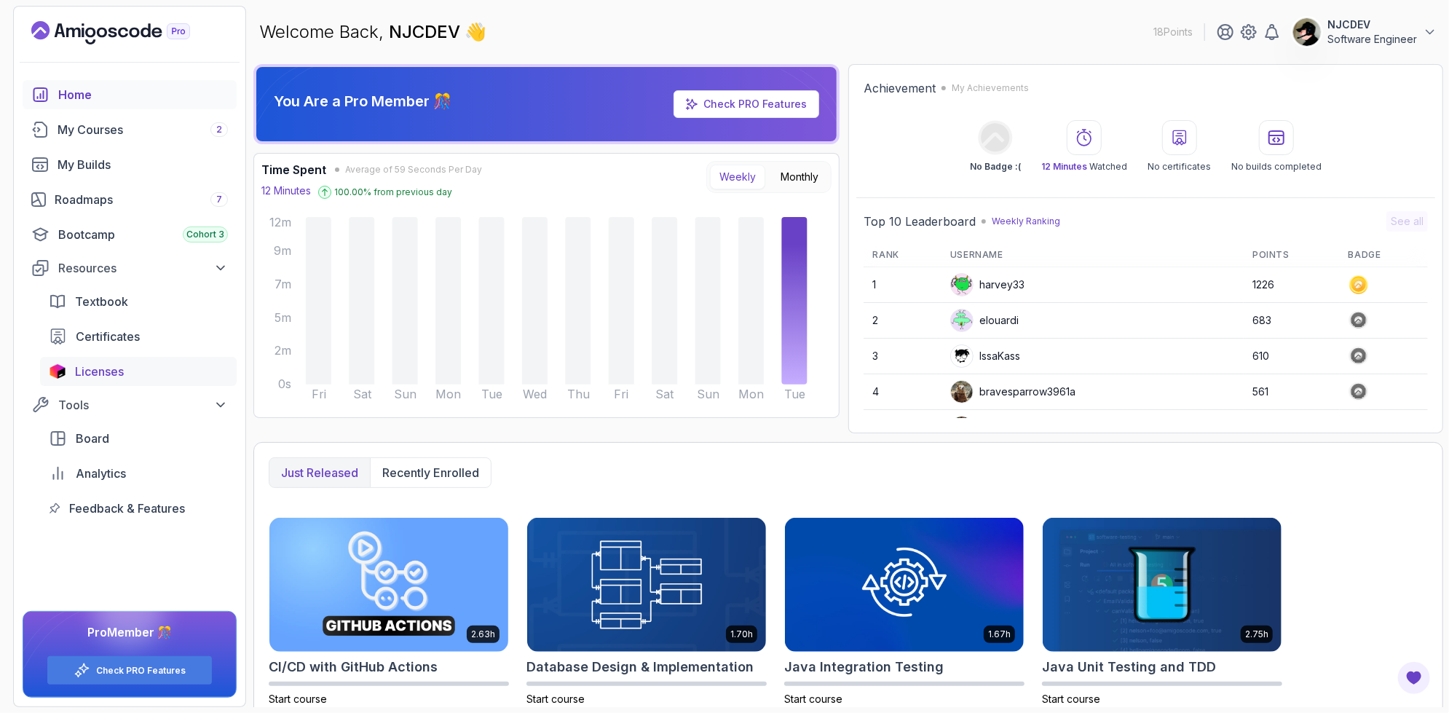
click at [111, 363] on span "Licenses" at bounding box center [99, 371] width 49 height 17
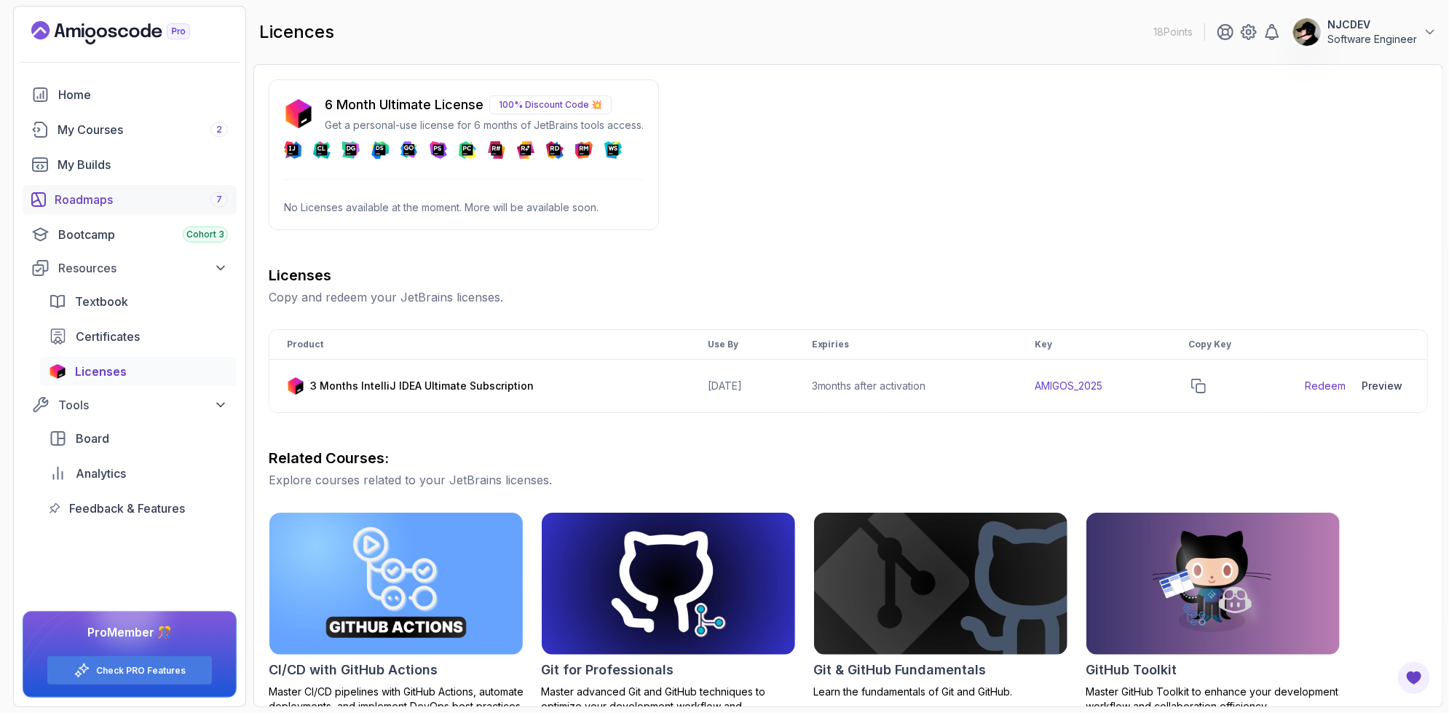
click at [93, 201] on div "Roadmaps 7" at bounding box center [141, 199] width 173 height 17
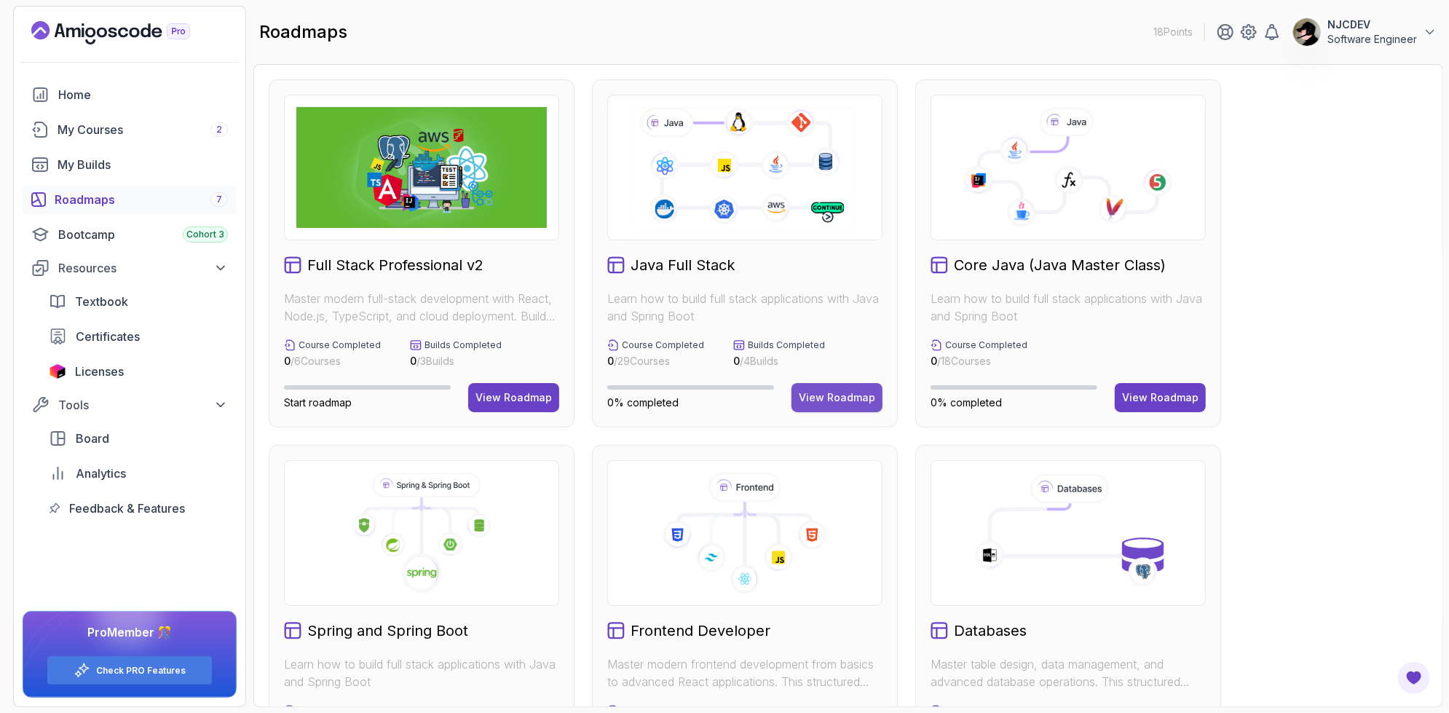
click at [842, 409] on button "View Roadmap" at bounding box center [837, 397] width 91 height 29
click at [836, 388] on button "View Roadmap" at bounding box center [837, 397] width 91 height 29
